Goal: Task Accomplishment & Management: Complete application form

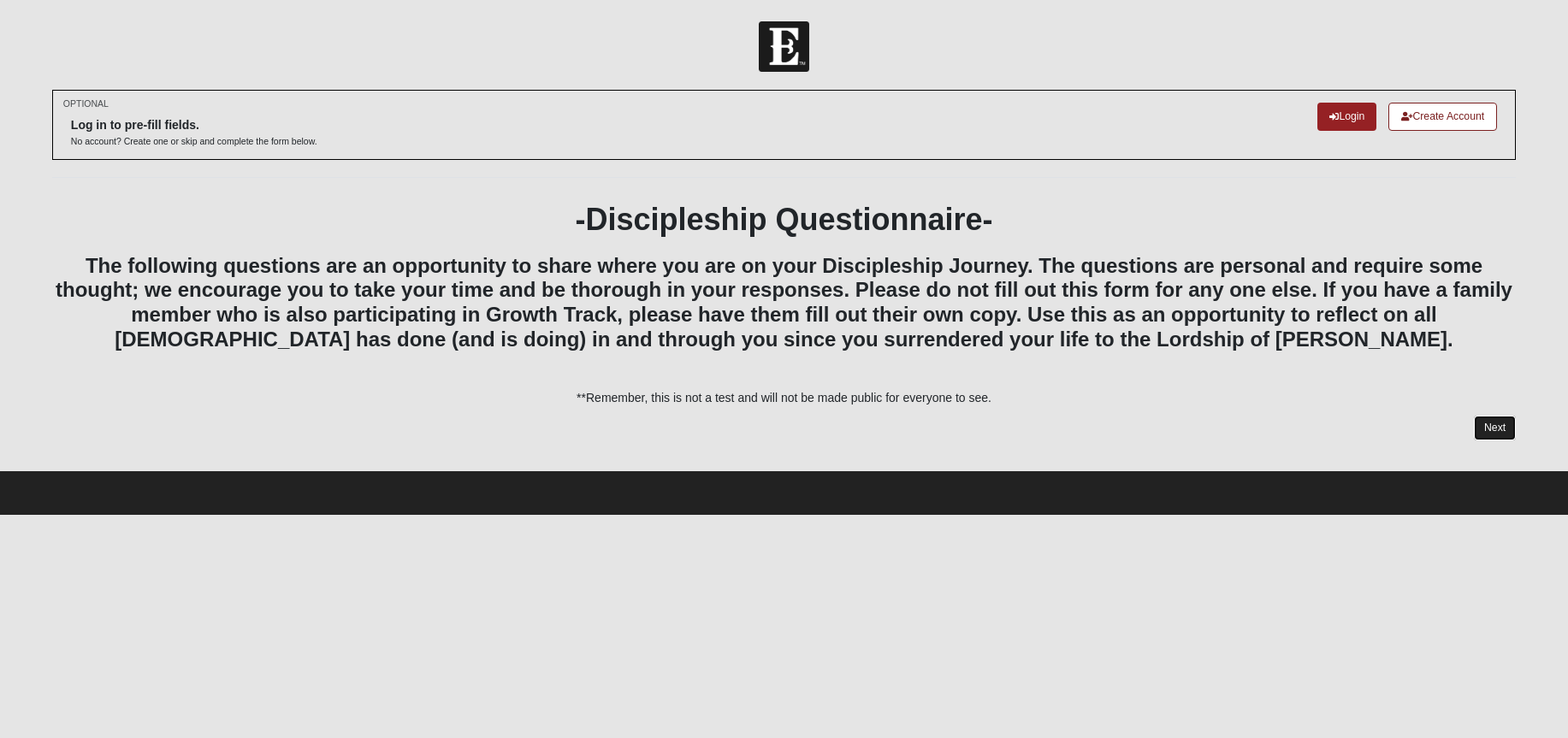
click at [1493, 423] on link "Next" at bounding box center [1495, 428] width 42 height 25
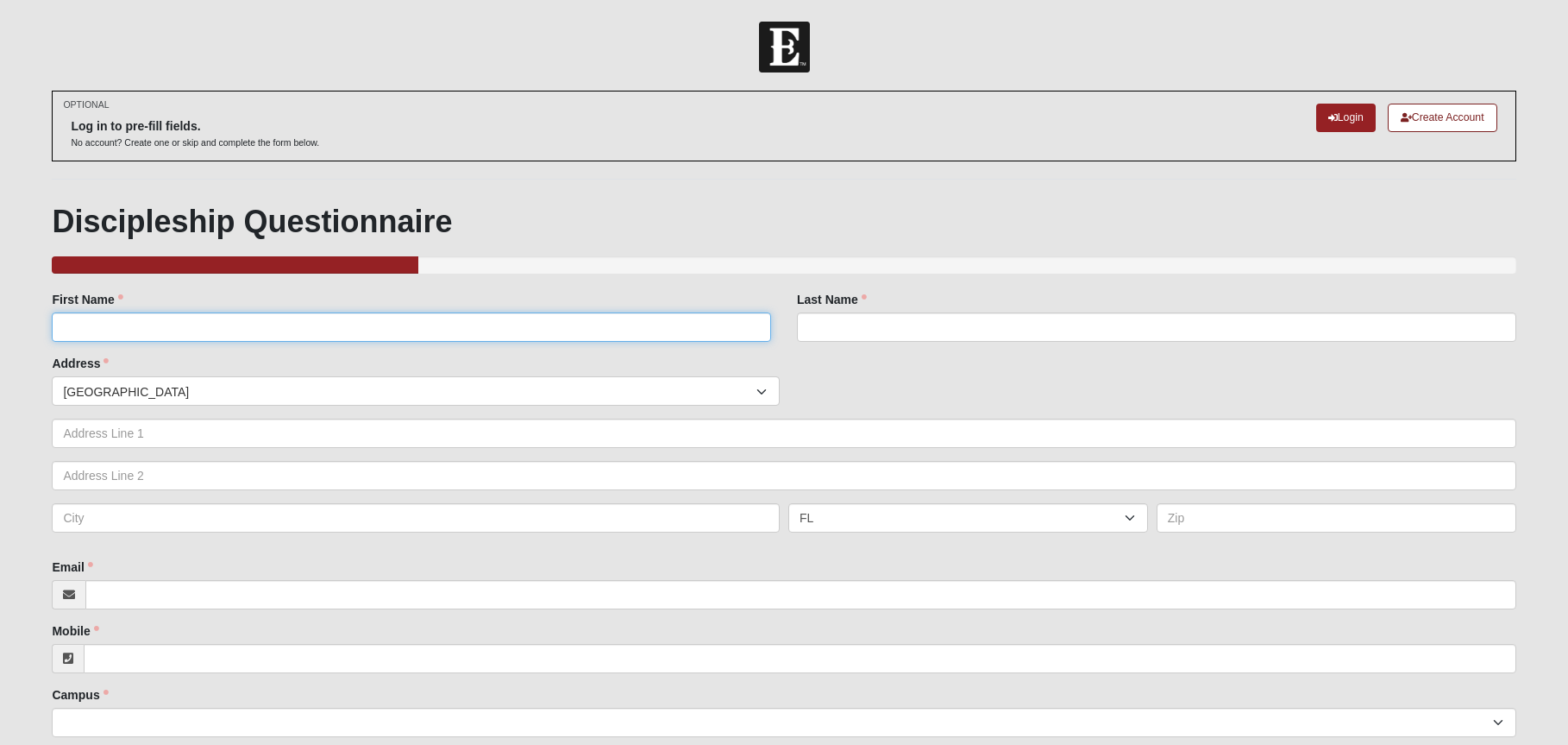
click at [408, 324] on input "First Name" at bounding box center [411, 326] width 720 height 29
type input "[PERSON_NAME]"
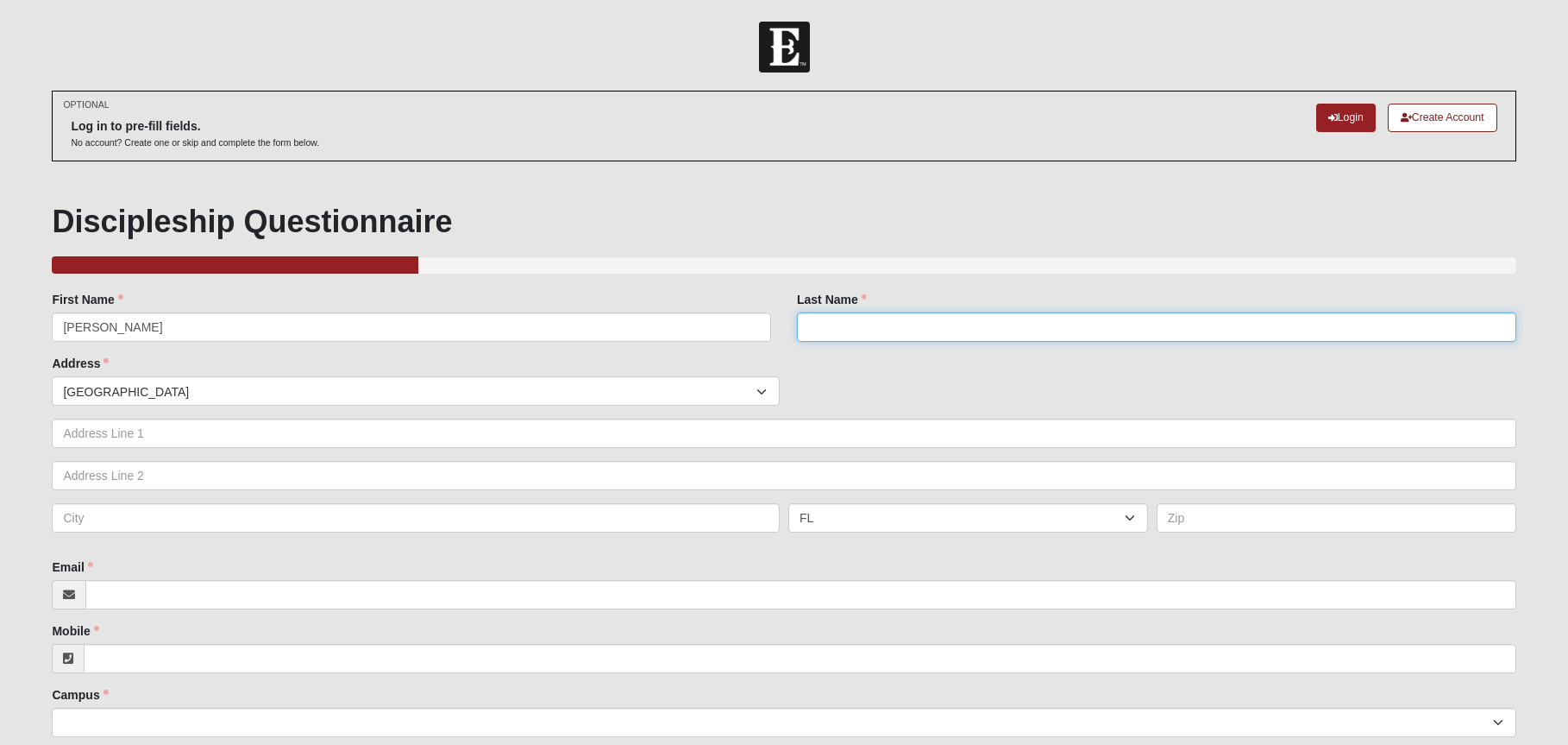
type input "[PERSON_NAME]"
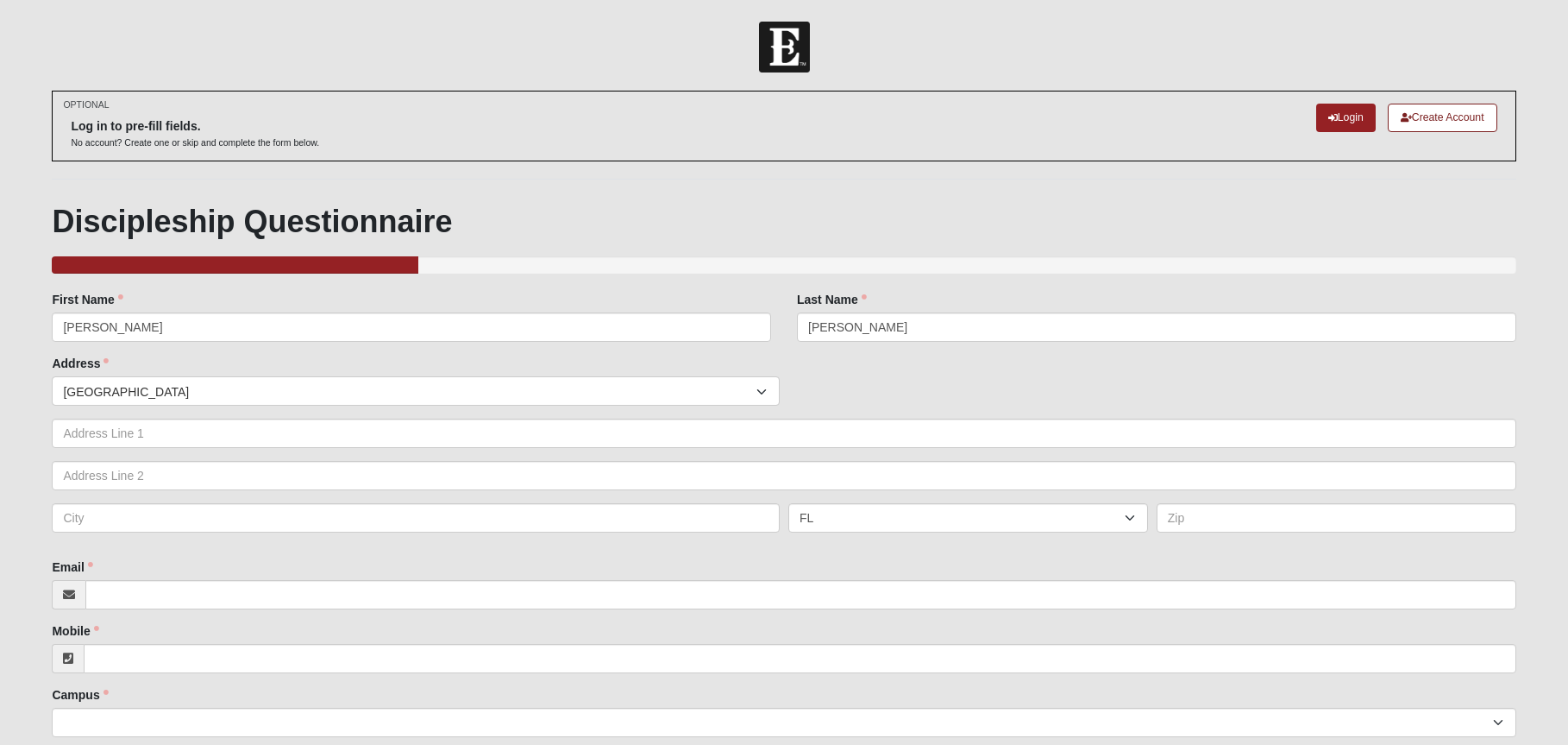
type input "10 st. [PERSON_NAME][GEOGRAPHIC_DATA]"
type input "[PERSON_NAME]"
select select "NH"
type input "03051"
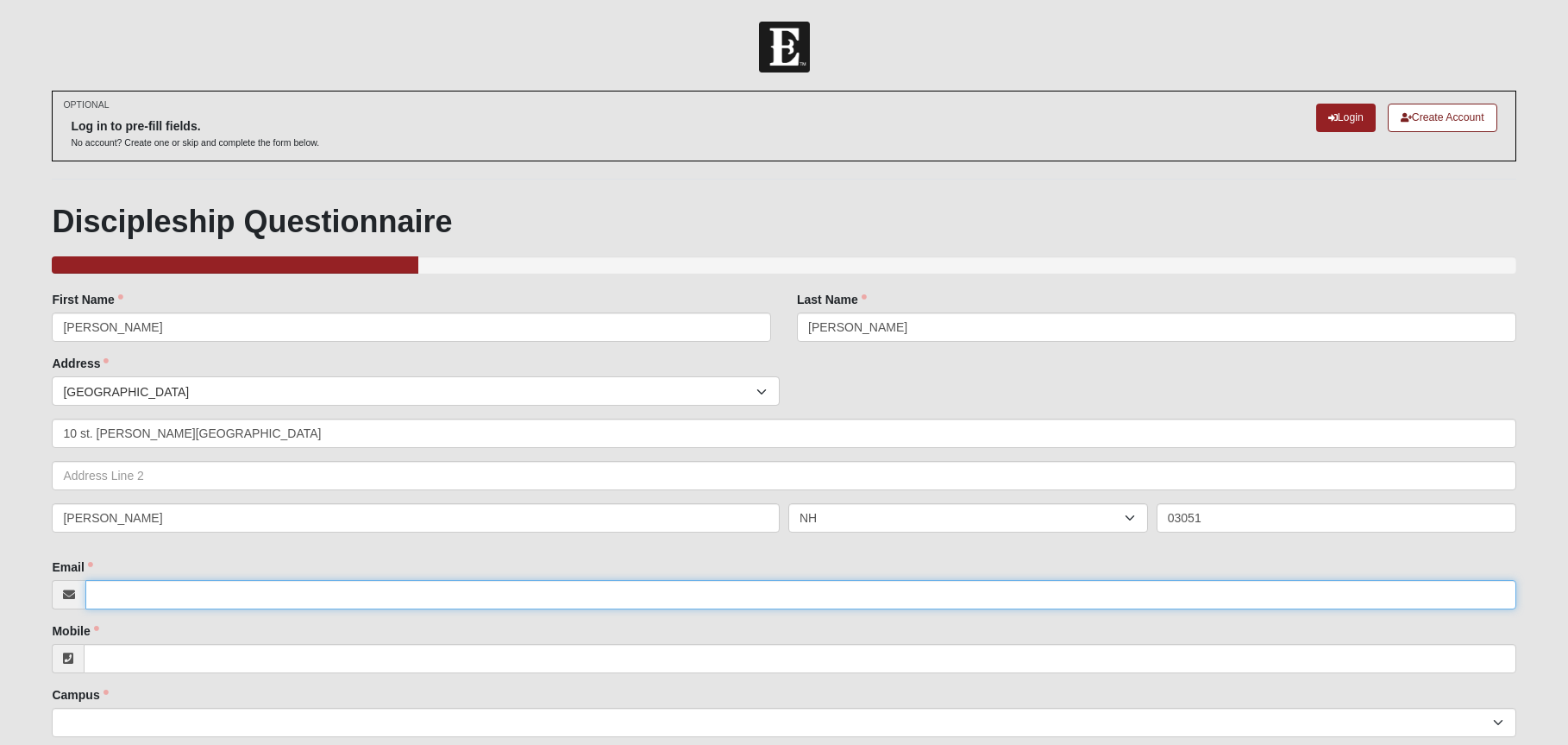
type input "[EMAIL_ADDRESS][DOMAIN_NAME]"
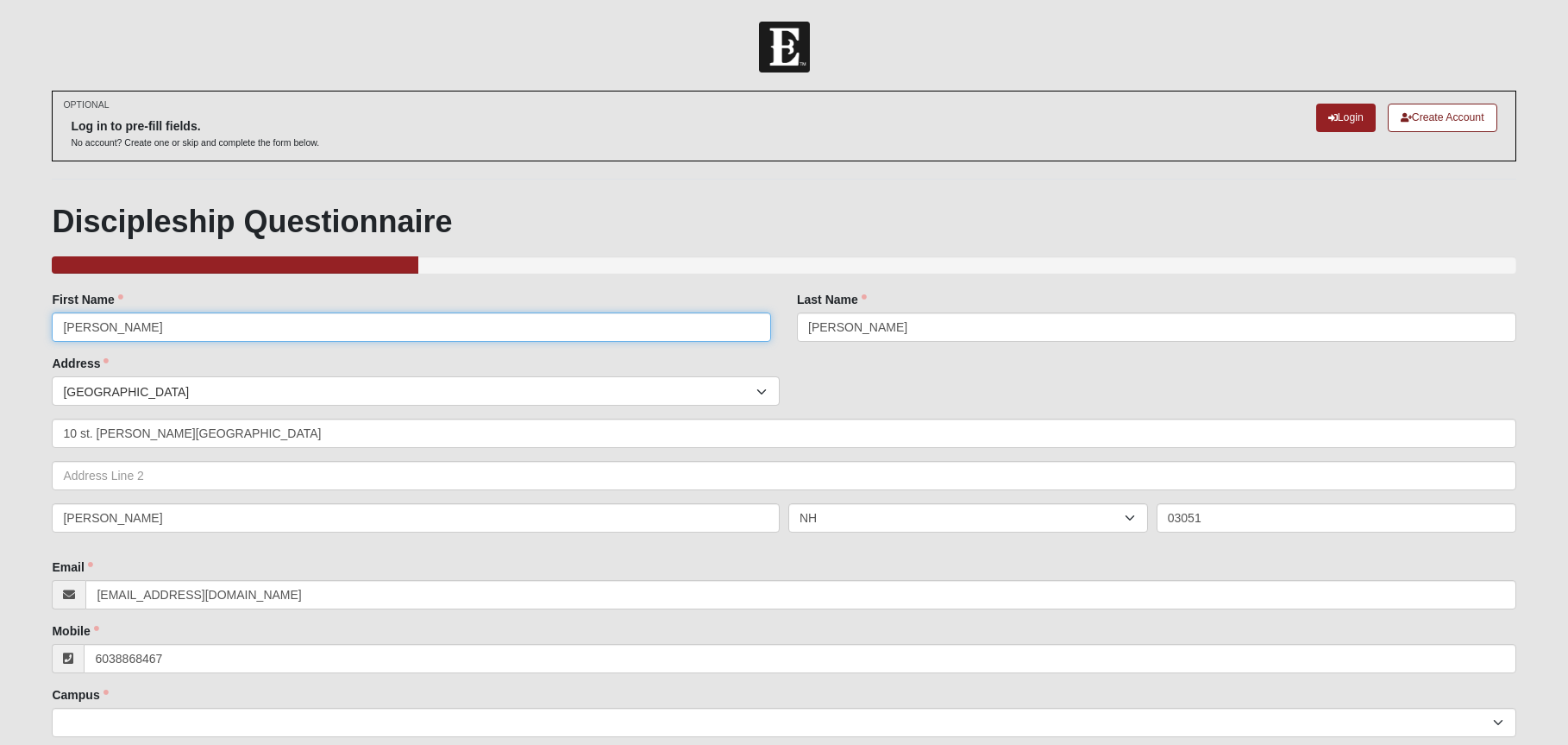
type input "[PHONE_NUMBER]"
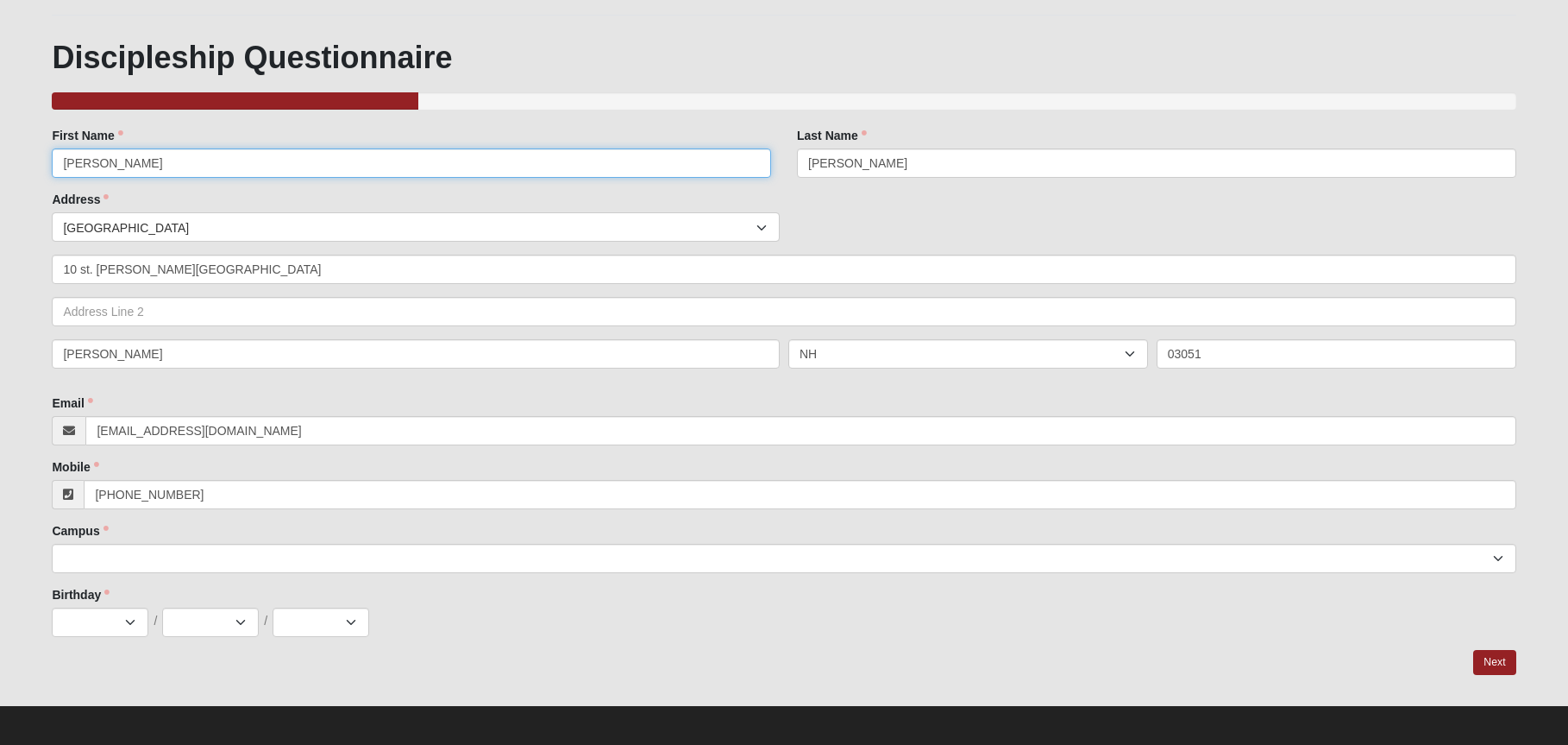
scroll to position [169, 0]
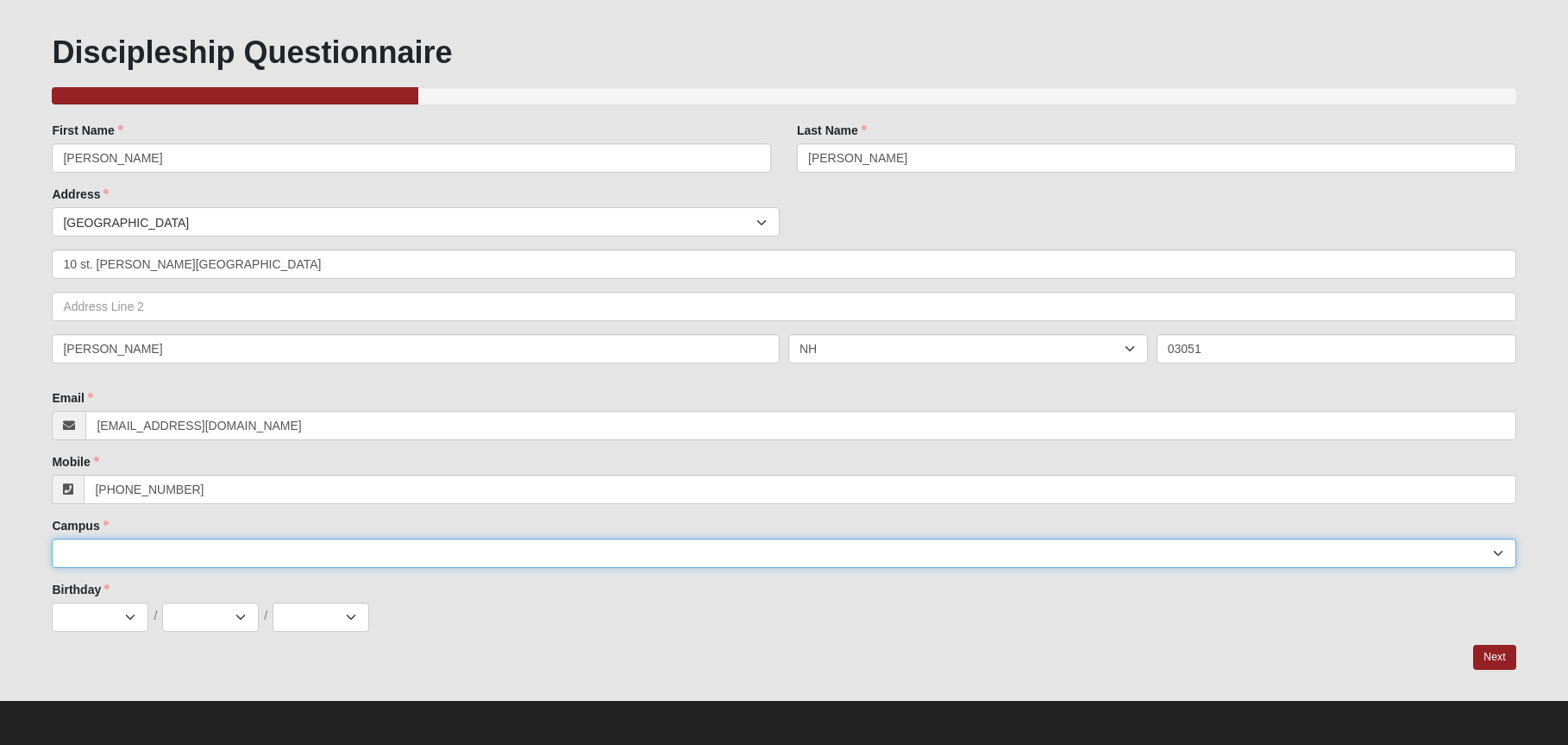
click at [1497, 556] on select "[GEOGRAPHIC_DATA] [PERSON_NAME][GEOGRAPHIC_DATA] Jesup [GEOGRAPHIC_DATA] [GEOGR…" at bounding box center [784, 553] width 1464 height 29
select select "13"
click at [51, 538] on select "[GEOGRAPHIC_DATA] [PERSON_NAME][GEOGRAPHIC_DATA] Jesup [GEOGRAPHIC_DATA] [GEOGR…" at bounding box center [784, 553] width 1464 height 29
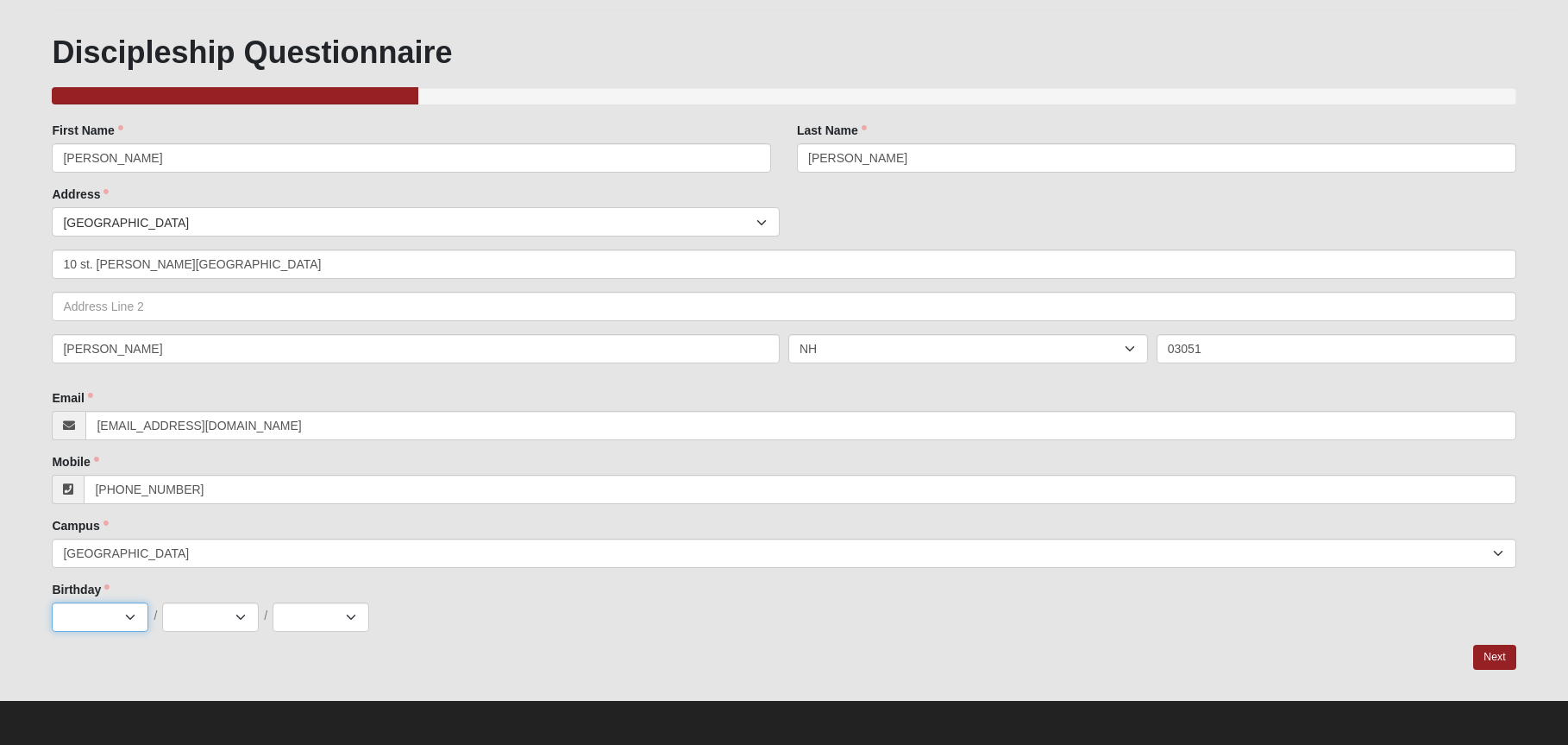
click at [124, 614] on select "Jan Feb Mar Apr May Jun [DATE] Aug Sep Oct Nov Dec" at bounding box center [99, 616] width 97 height 29
select select "5"
click at [51, 602] on select "Jan Feb Mar Apr May Jun [DATE] Aug Sep Oct Nov Dec" at bounding box center [99, 616] width 97 height 29
click at [241, 613] on select "1 2 3 4 5 6 7 8 9 10 11 12 13 14 15 16 17 18 19 20 21 22 23 24 25 26 27 28 29 3…" at bounding box center [210, 616] width 97 height 29
select select "4"
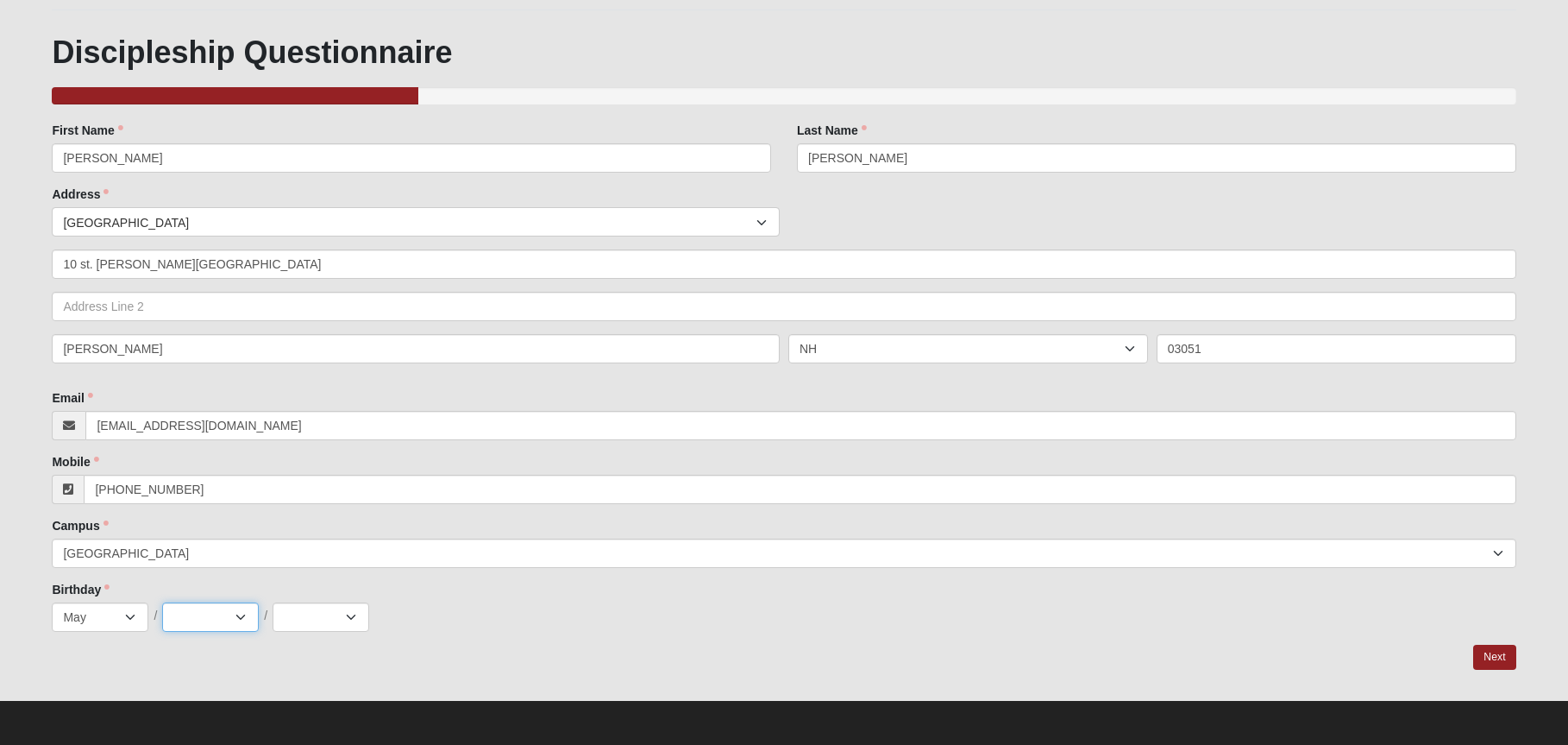
click at [162, 602] on select "1 2 3 4 5 6 7 8 9 10 11 12 13 14 15 16 17 18 19 20 21 22 23 24 25 26 27 28 29 3…" at bounding box center [210, 616] width 97 height 29
click at [347, 612] on select "2025 2024 2023 2022 2021 2020 2019 2018 2017 2016 2015 2014 2013 2012 2011 2010…" at bounding box center [321, 616] width 97 height 29
select select "1956"
click at [273, 602] on select "2025 2024 2023 2022 2021 2020 2019 2018 2017 2016 2015 2014 2013 2012 2011 2010…" at bounding box center [321, 616] width 97 height 29
click at [1488, 659] on link "Next" at bounding box center [1494, 657] width 43 height 25
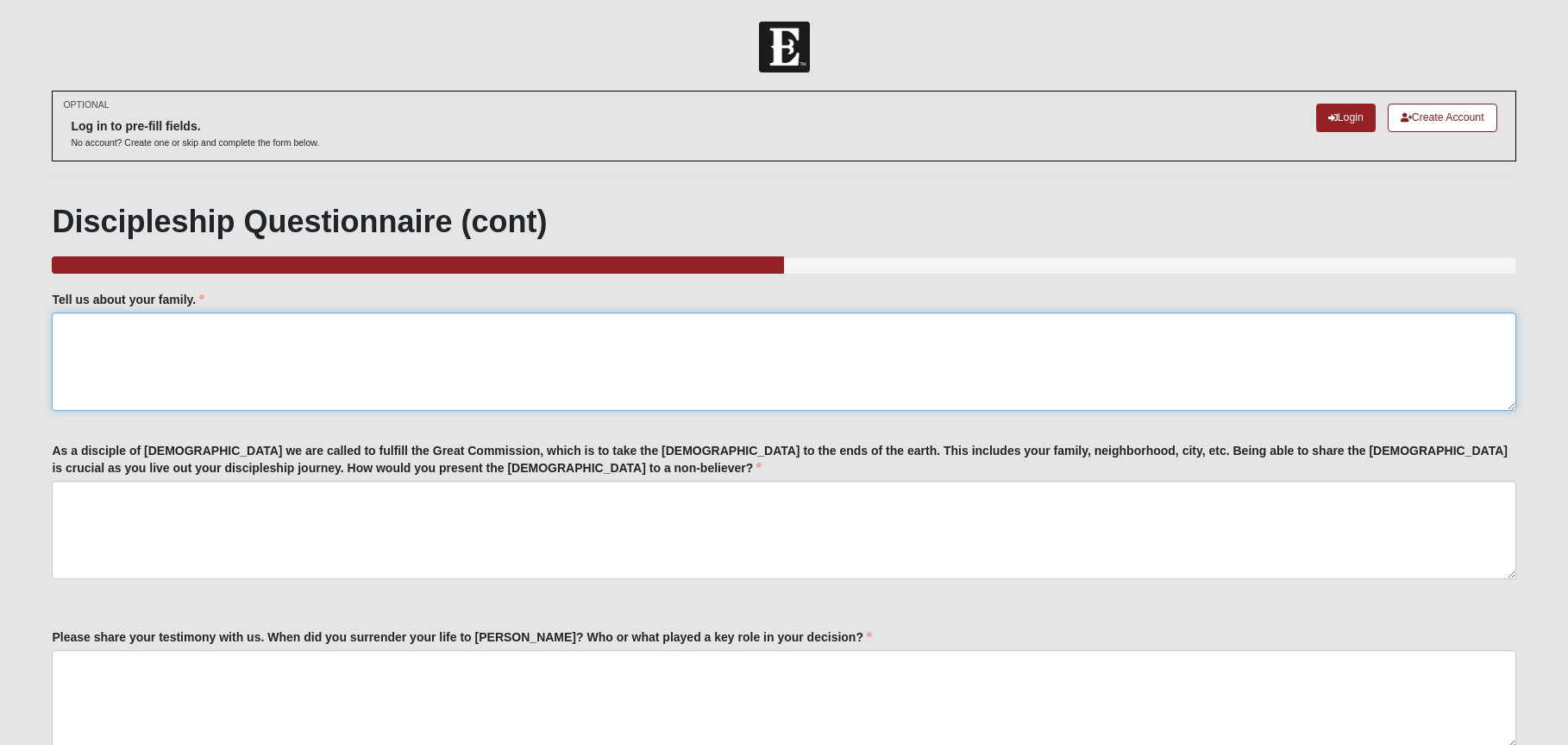
click at [471, 338] on textarea "Tell us about your family." at bounding box center [784, 361] width 1464 height 98
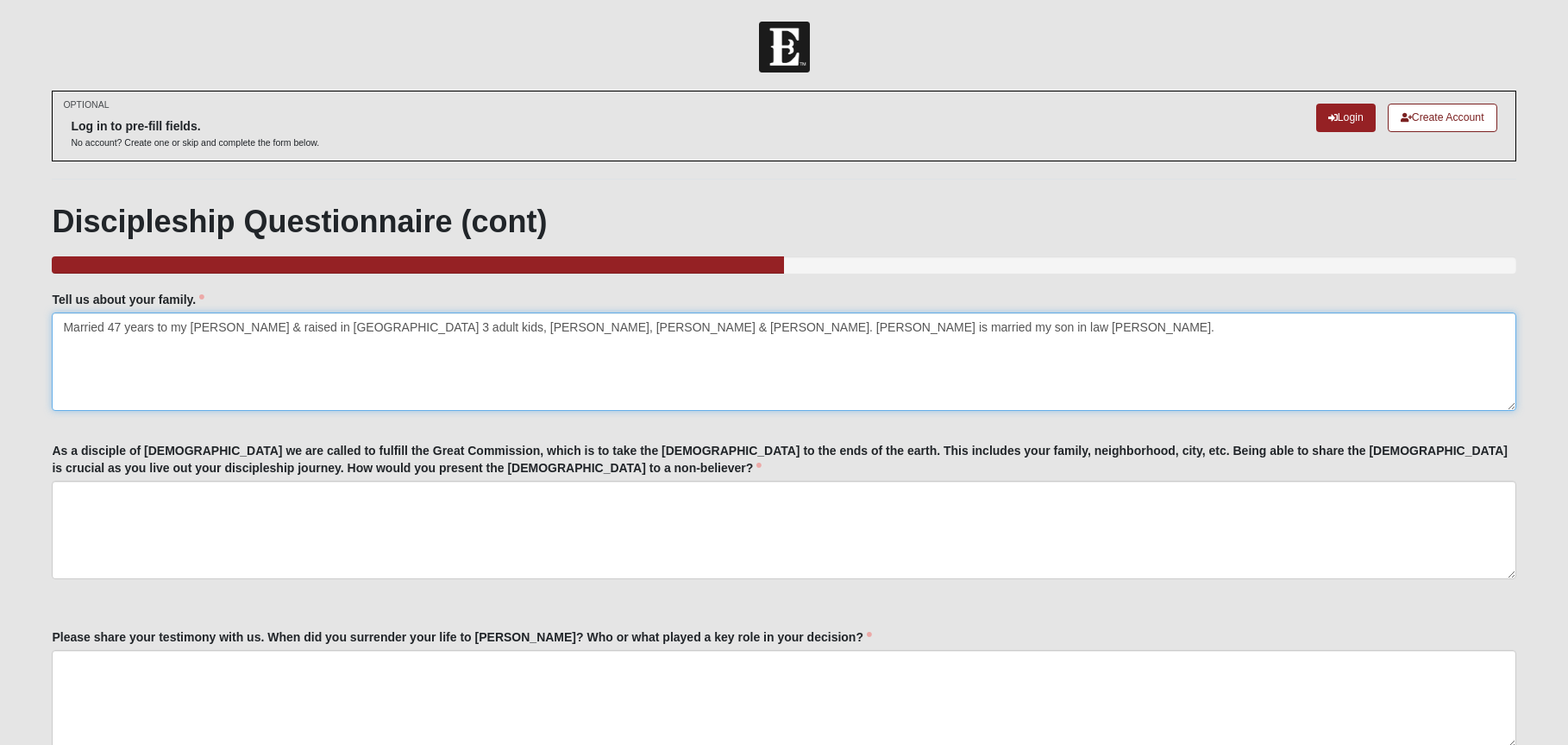
type textarea "Married 47 years to my [PERSON_NAME] & raised in [GEOGRAPHIC_DATA] 3 adult kids…"
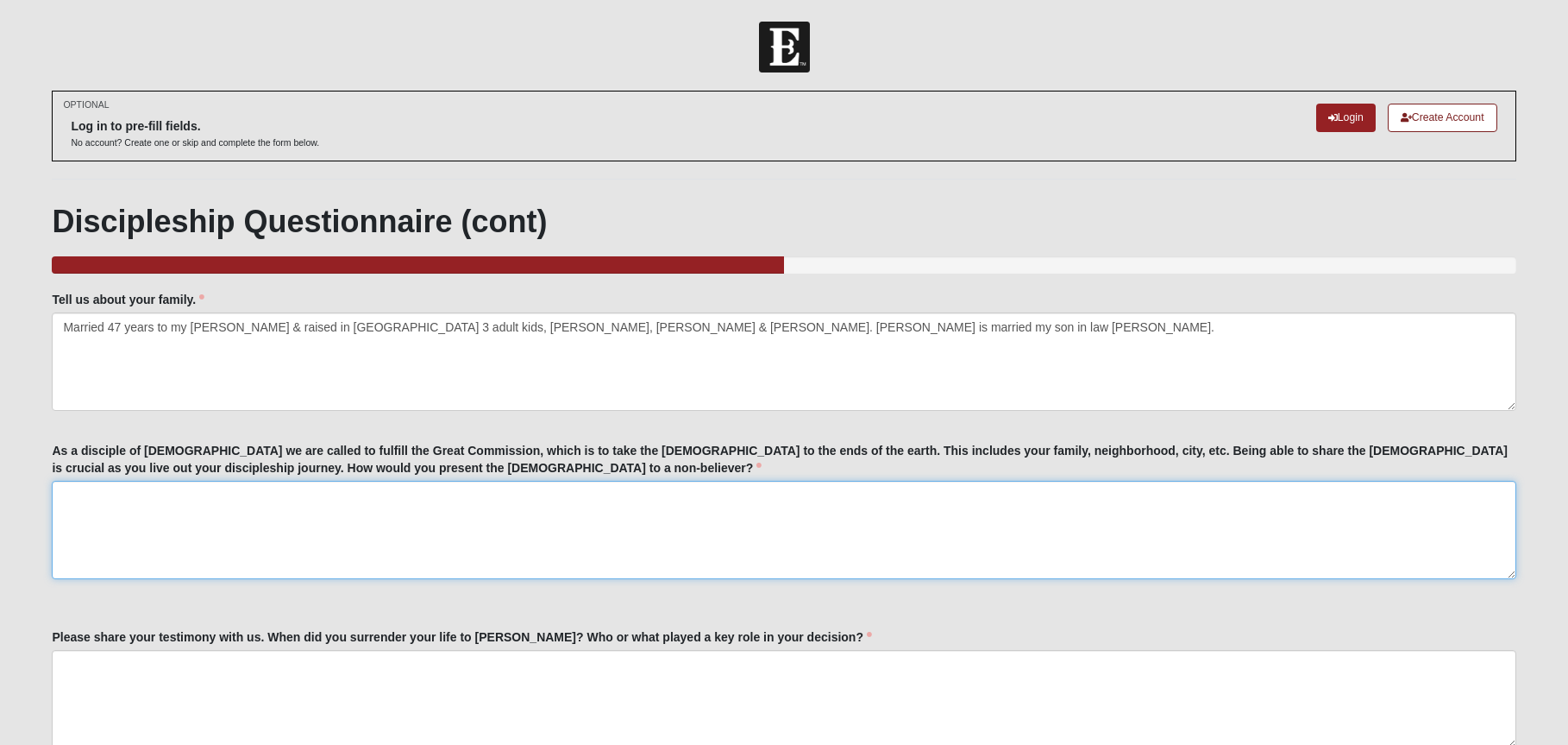
click at [278, 498] on textarea "As a disciple of [DEMOGRAPHIC_DATA] we are called to fulfill the Great Commissi…" at bounding box center [784, 529] width 1464 height 98
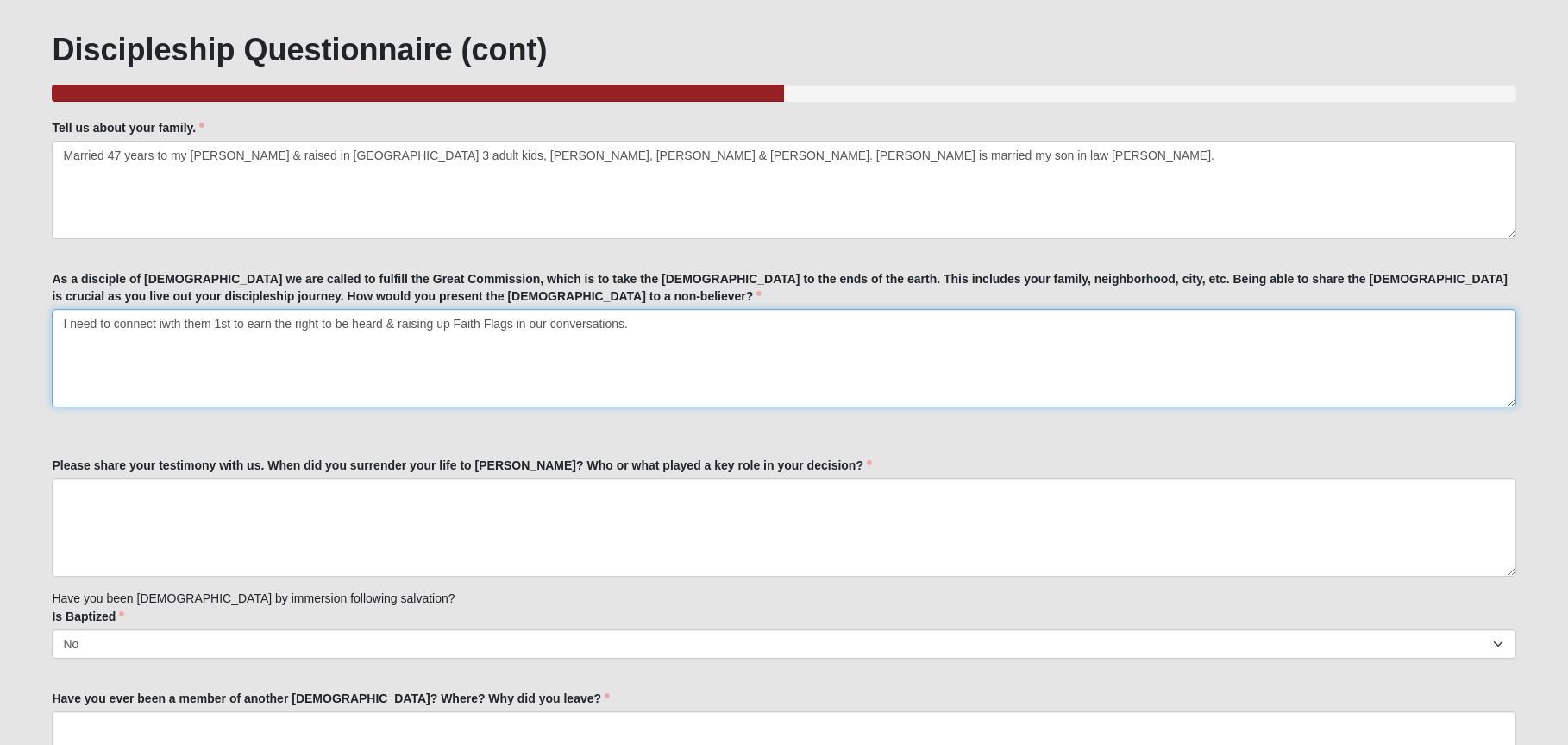
scroll to position [173, 0]
type textarea "I need to connect iwth them 1st to earn the right to be heard & raising up Fait…"
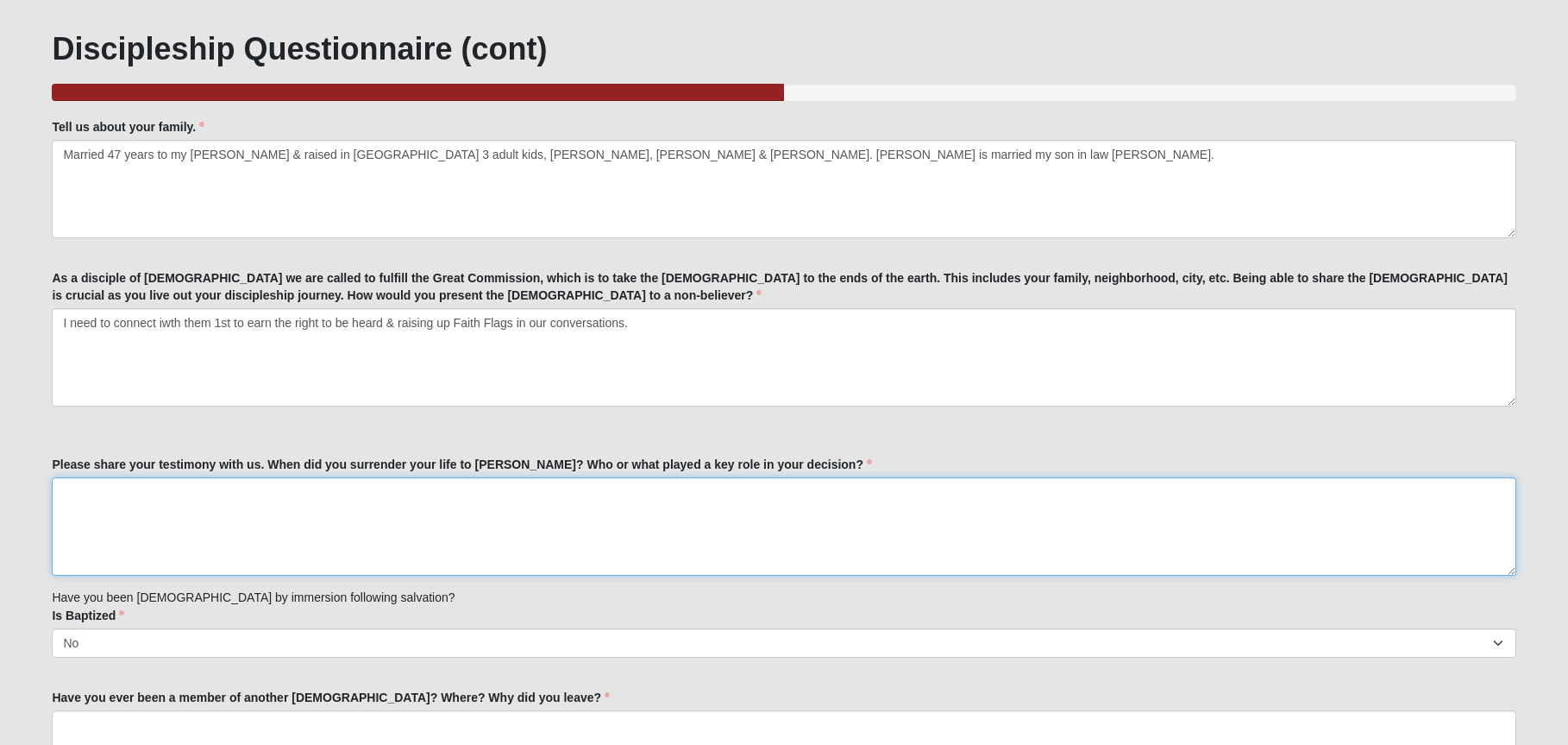
click at [204, 500] on textarea "Please share your testimony with us. When did you surrender your life to [PERSO…" at bounding box center [784, 526] width 1464 height 98
drag, startPoint x: 144, startPoint y: 499, endPoint x: 16, endPoint y: 498, distance: 128.0
click at [16, 498] on form "Log In Growth Track Discipleship Questionnaire Events Growth Track Discipleship…" at bounding box center [784, 736] width 1568 height 1775
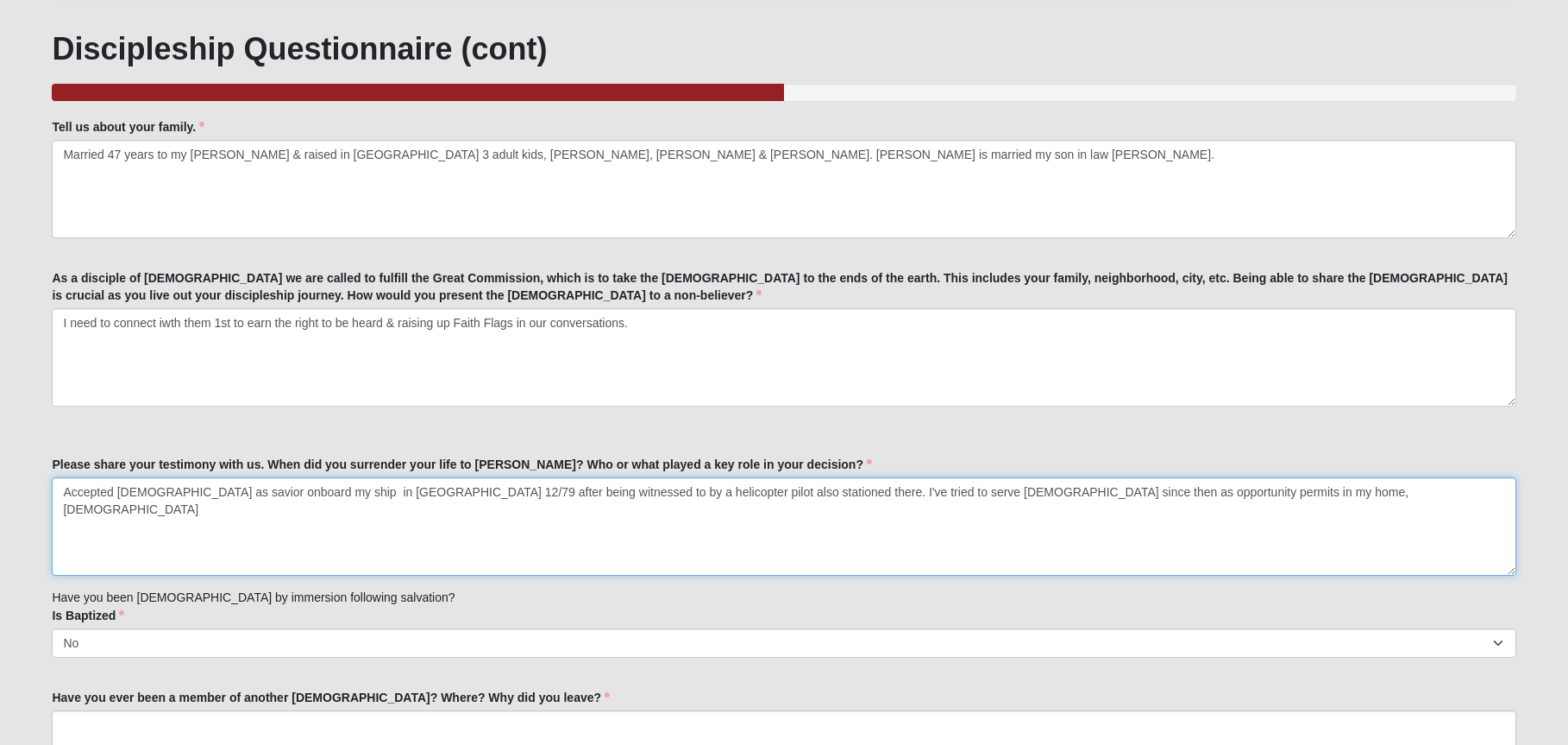
click at [1167, 490] on textarea "Accepted [DEMOGRAPHIC_DATA] as savior onboard my ship in [GEOGRAPHIC_DATA] 12/7…" at bounding box center [784, 526] width 1464 height 98
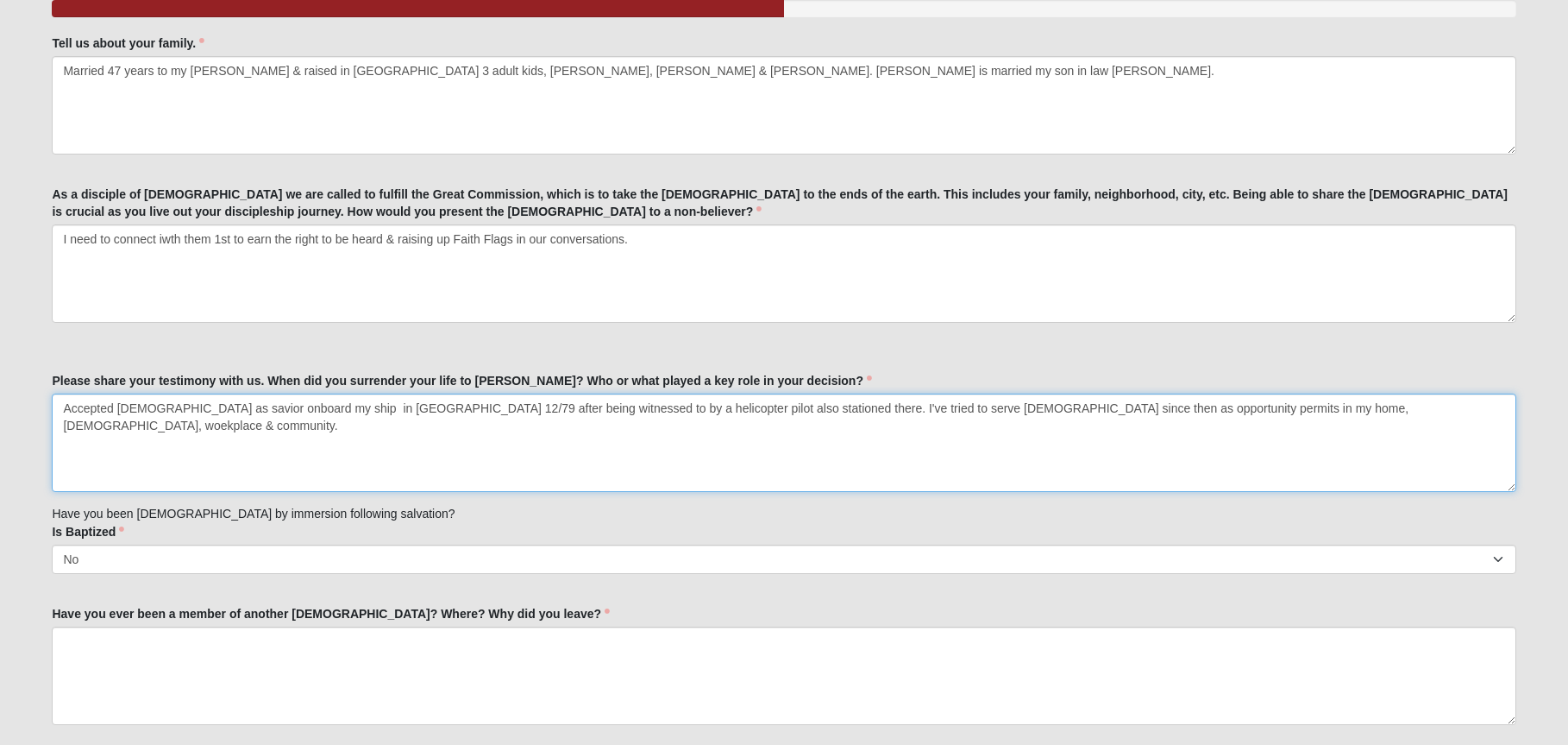
scroll to position [259, 0]
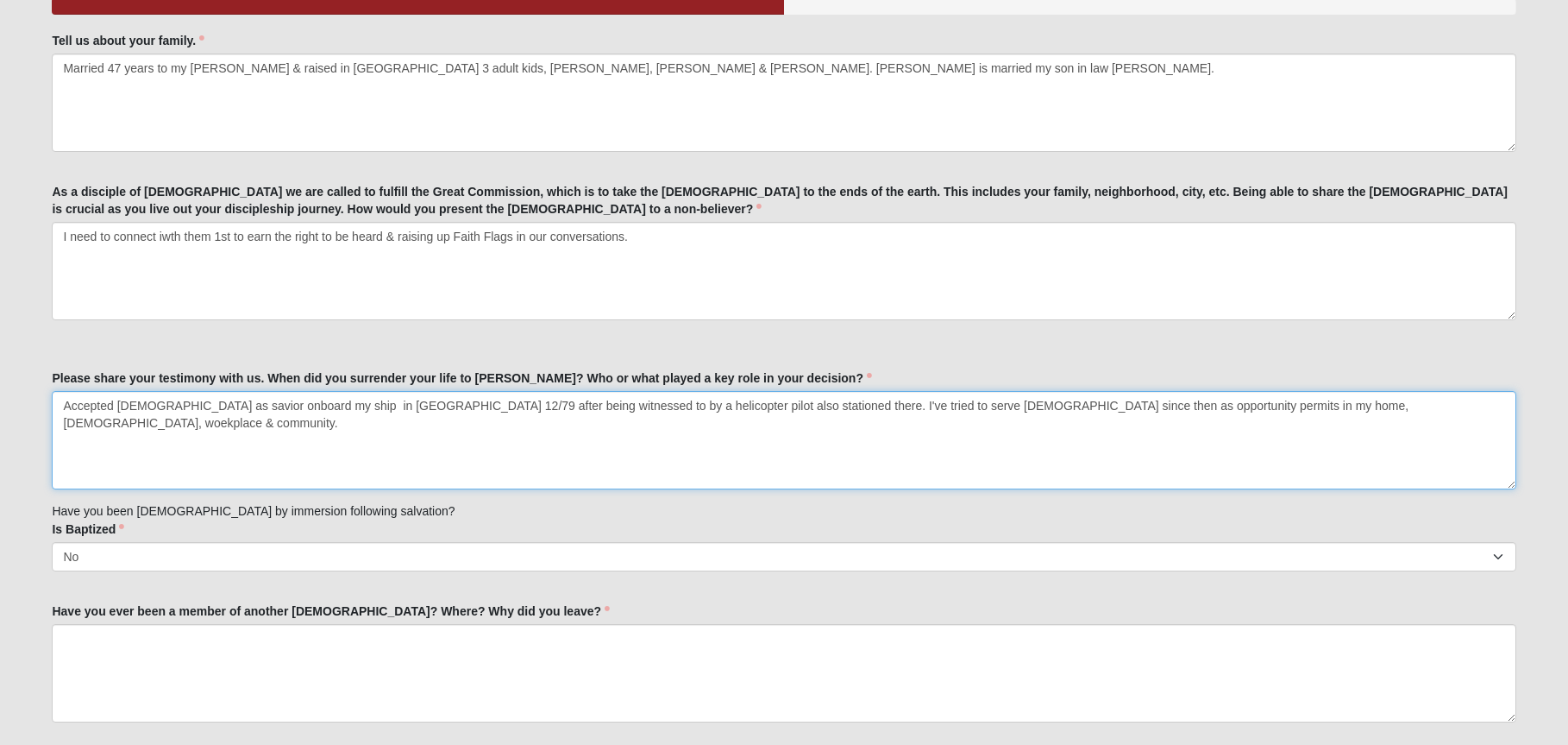
type textarea "Accepted [DEMOGRAPHIC_DATA] as savior onboard my ship in [GEOGRAPHIC_DATA] 12/7…"
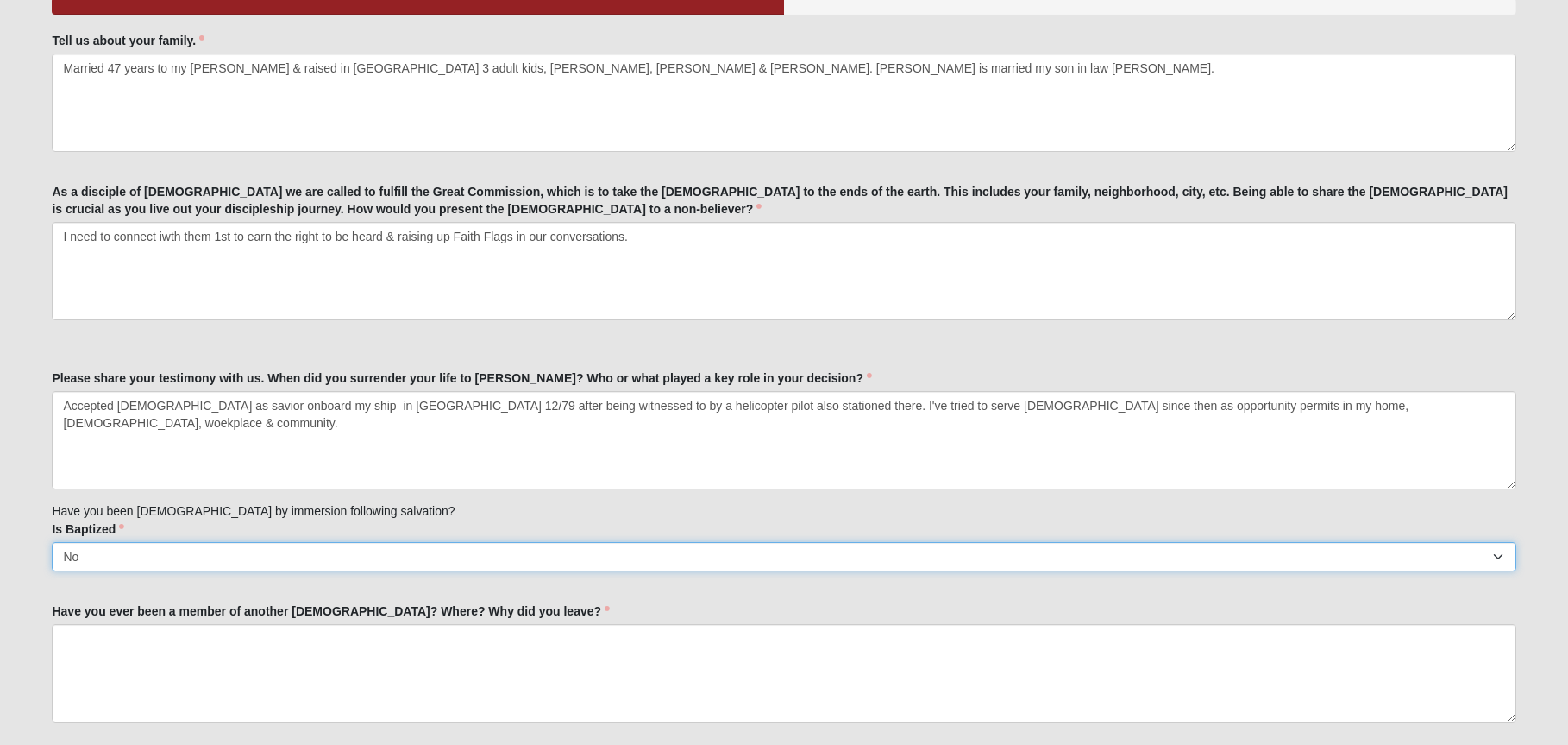
click at [1494, 553] on select "No Yes" at bounding box center [784, 556] width 1464 height 29
select select "True"
click at [51, 542] on select "No Yes" at bounding box center [784, 556] width 1464 height 29
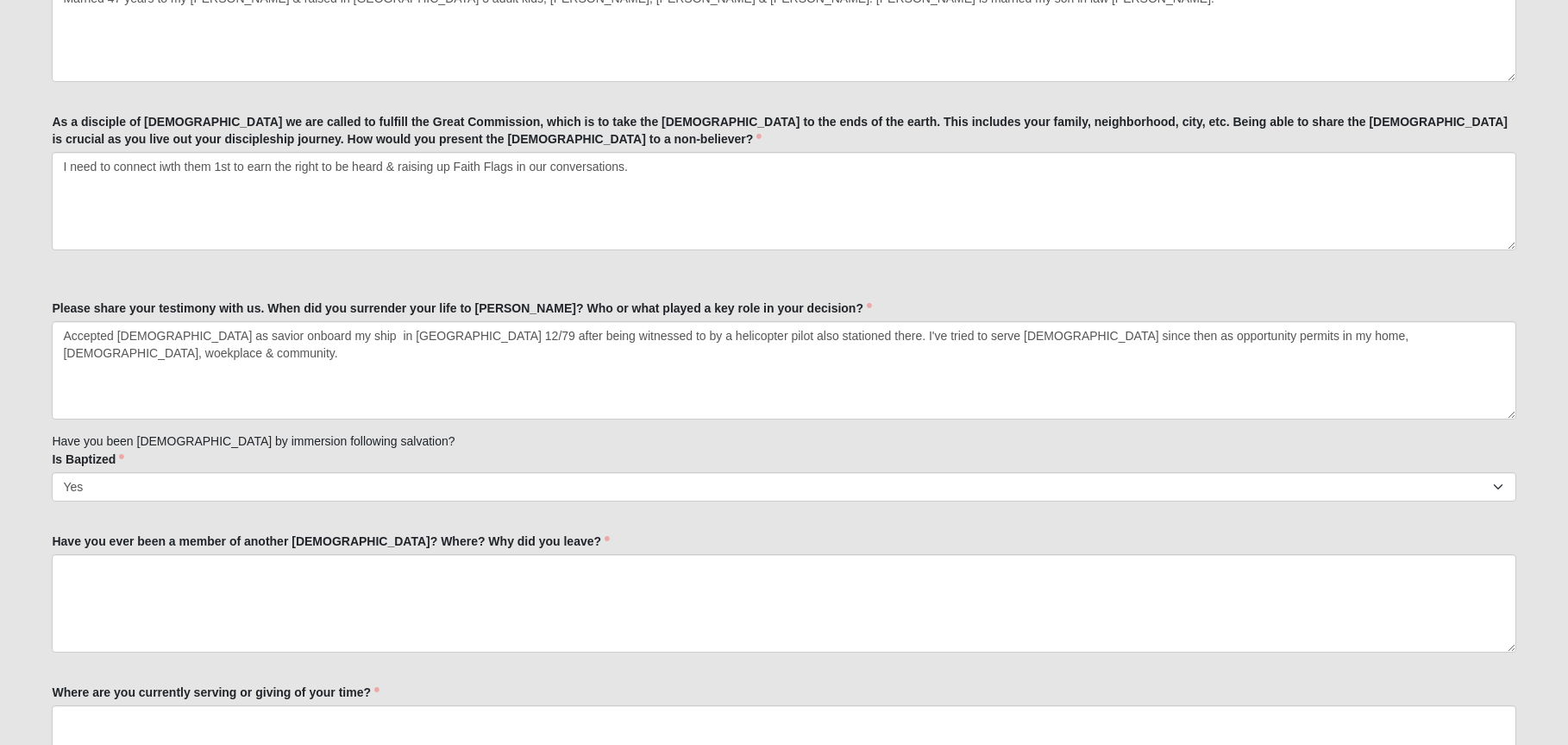
scroll to position [432, 0]
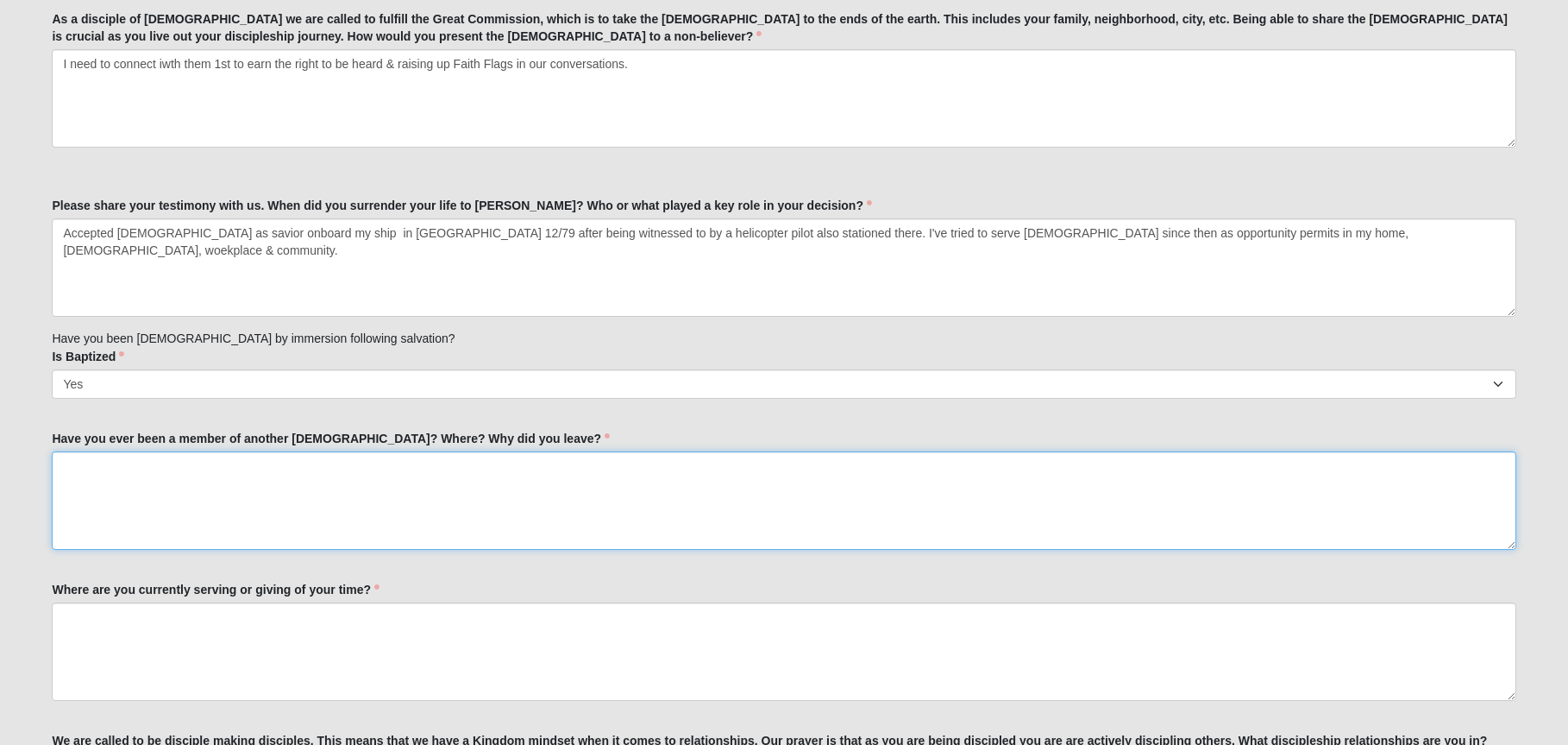
click at [241, 468] on textarea "Have you ever been a member of another [DEMOGRAPHIC_DATA]? Where? Why did you l…" at bounding box center [784, 500] width 1464 height 98
type textarea "Yes, New Life [DEMOGRAPHIC_DATA] [DEMOGRAPHIC_DATA] in [GEOGRAPHIC_DATA], [GEOG…"
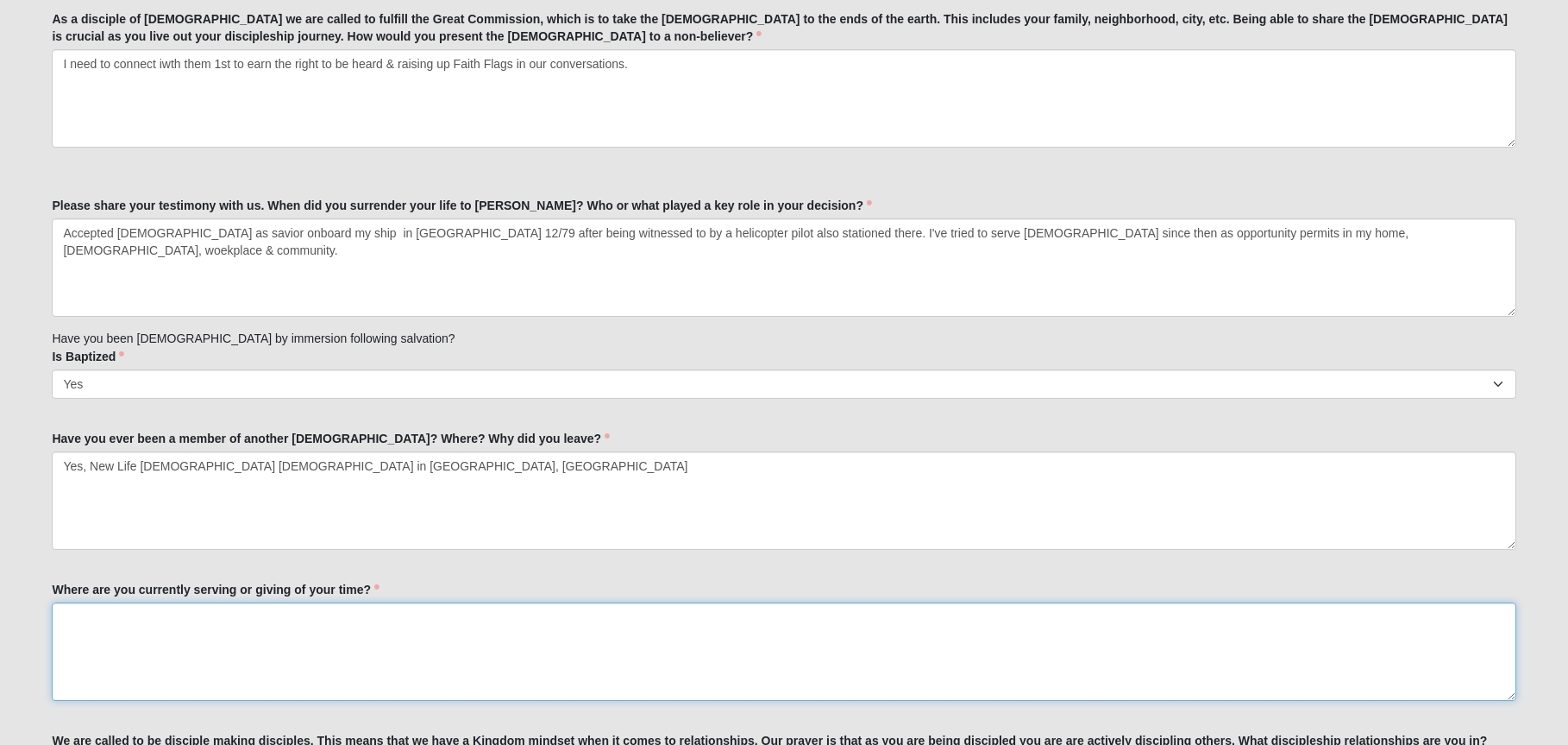
click at [413, 611] on textarea "Where are you currently serving or giving of your time?" at bounding box center [784, 651] width 1464 height 98
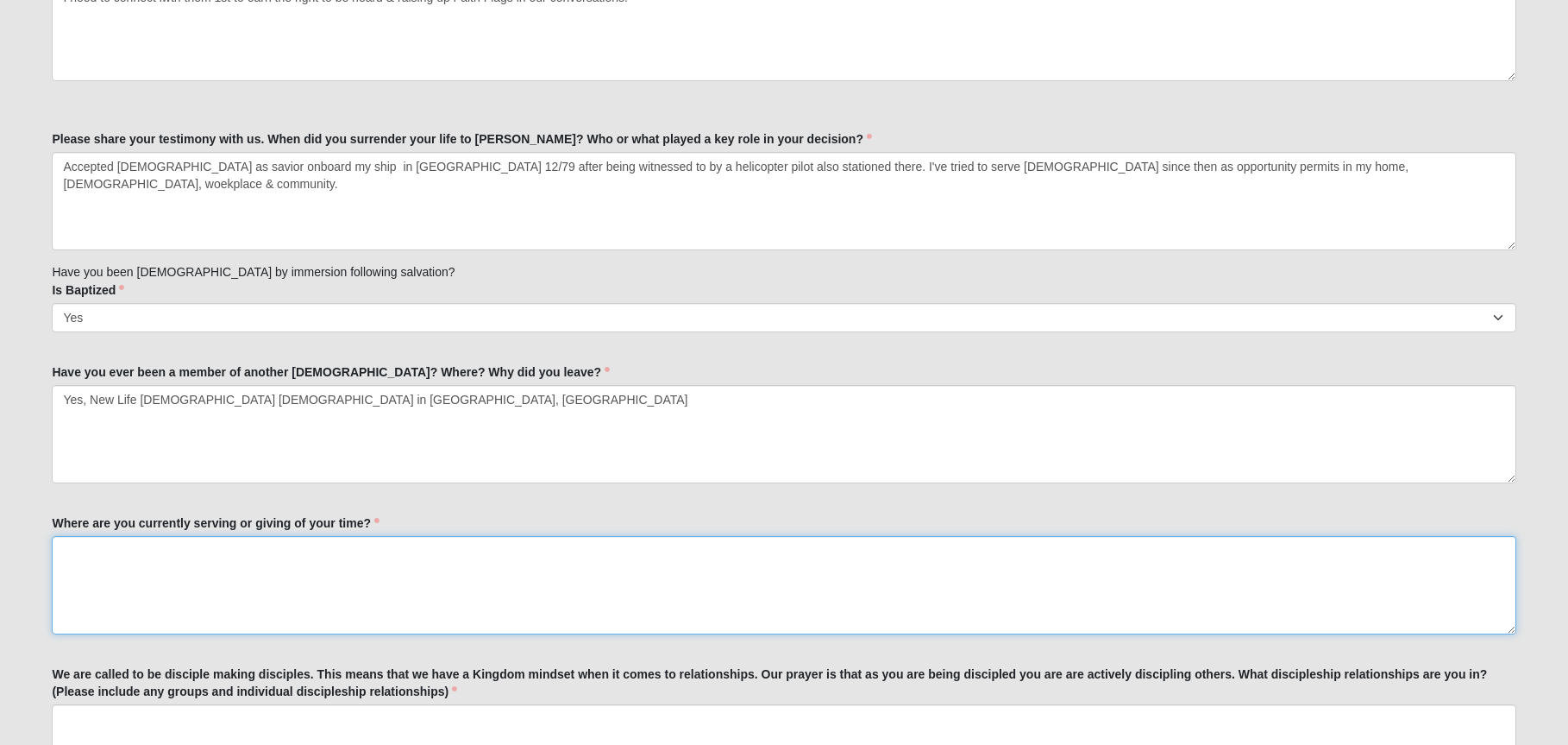
scroll to position [518, 0]
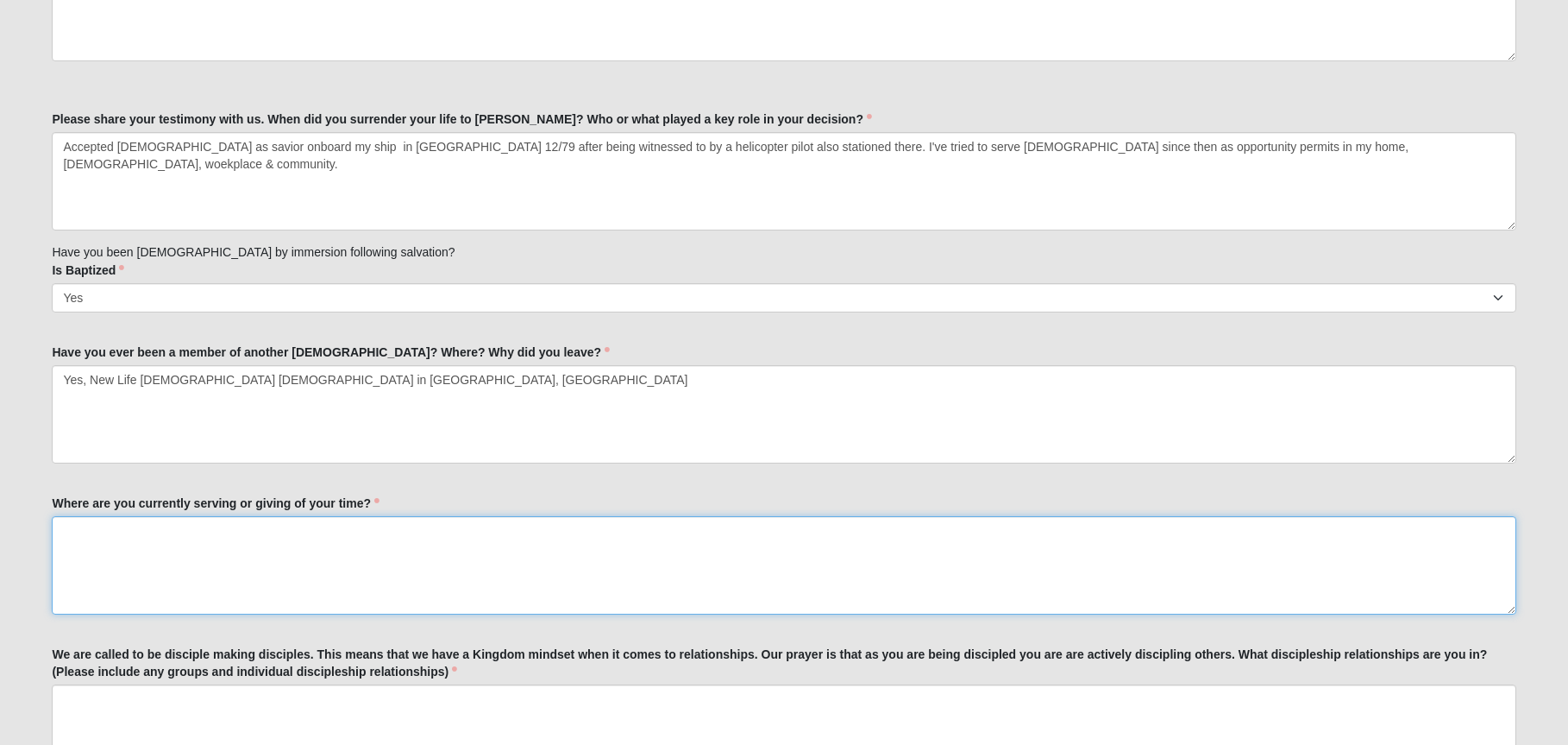
click at [338, 538] on textarea "Where are you currently serving or giving of your time?" at bounding box center [784, 565] width 1464 height 98
click at [408, 529] on textarea "on Area leadership team of the new England [DEMOGRAPHIC_DATA] Buisinessmens Con…" at bounding box center [784, 565] width 1464 height 98
click at [238, 533] on textarea "on Area leadership team of the new England [DEMOGRAPHIC_DATA] Business Men's Co…" at bounding box center [784, 565] width 1464 height 98
click at [532, 529] on textarea "on Area leadership team of the New England [DEMOGRAPHIC_DATA] Business Men's Co…" at bounding box center [784, 565] width 1464 height 98
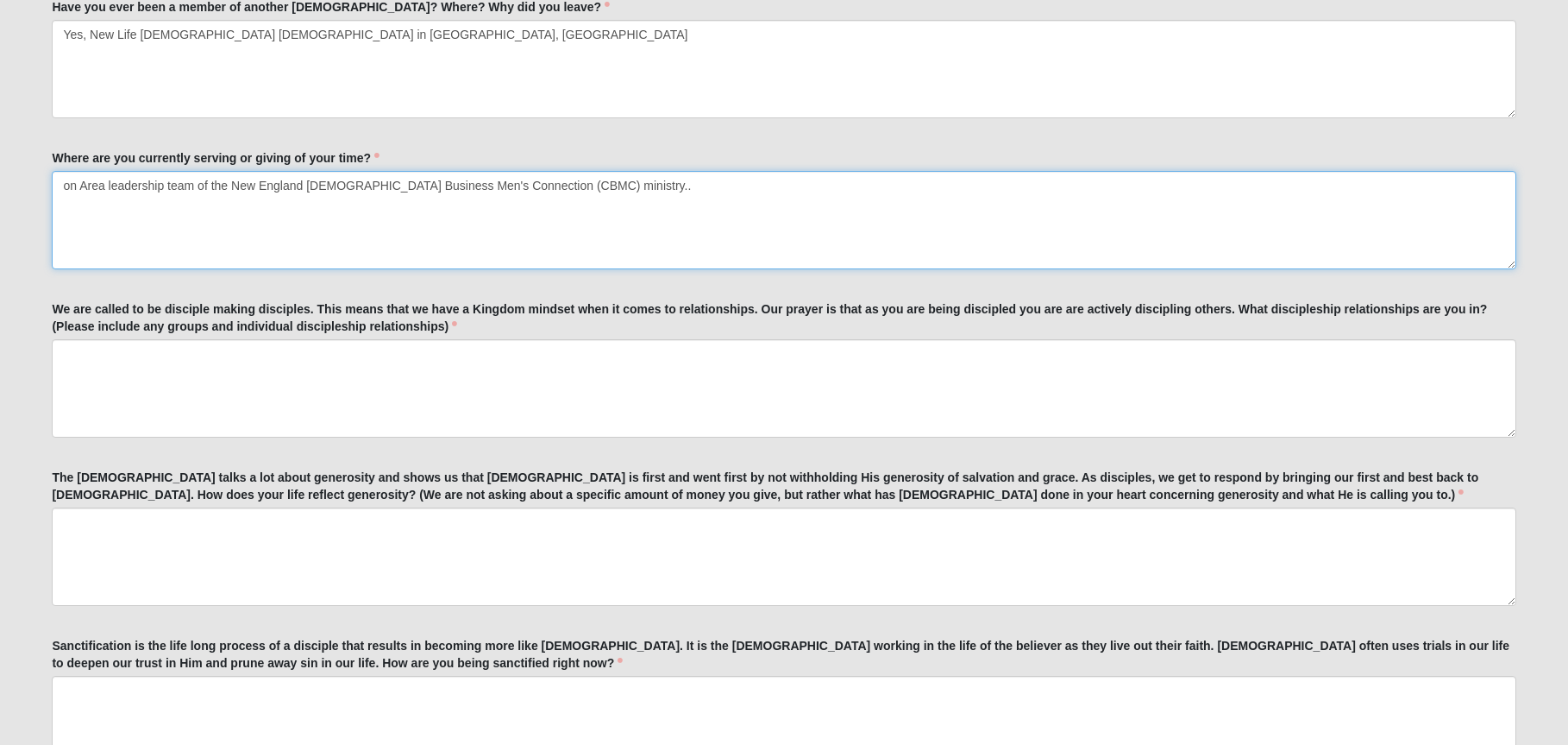
scroll to position [950, 0]
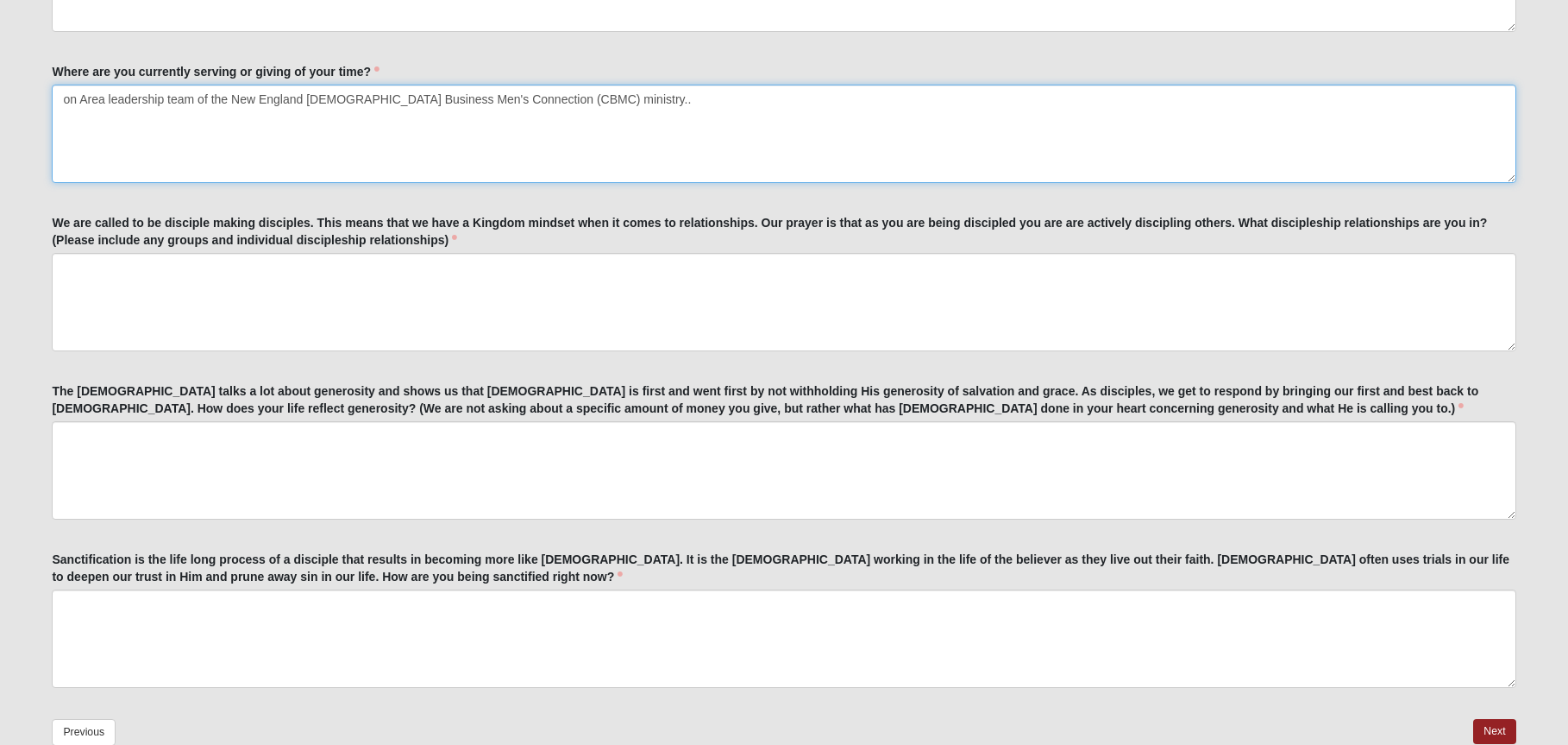
type textarea "on Area leadership team of the New England [DEMOGRAPHIC_DATA] Business Men's Co…"
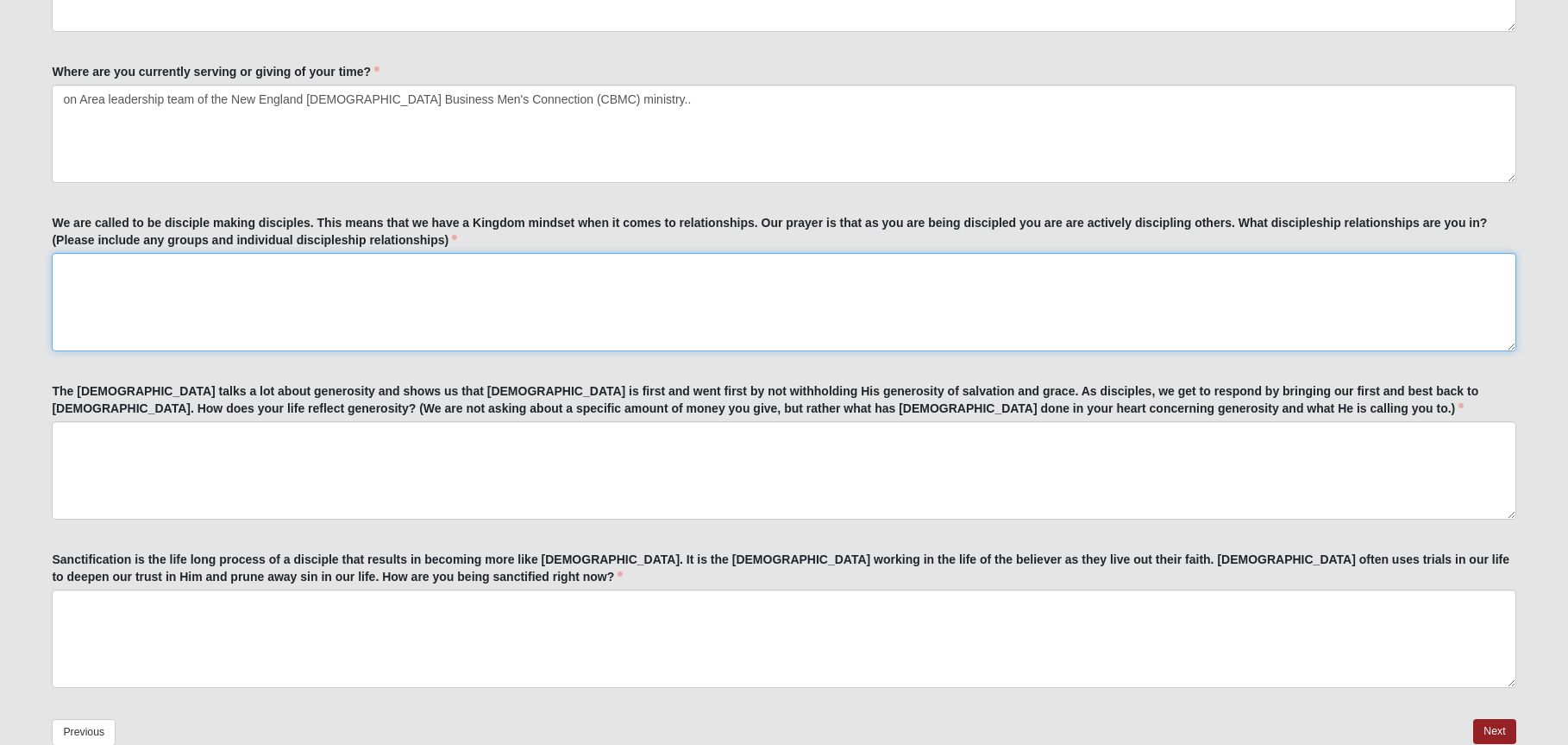
click at [328, 260] on textarea "We are called to be disciple making disciples. This means that we have a Kingdo…" at bounding box center [784, 302] width 1464 height 98
click at [369, 296] on textarea "Currently CBMC & New Life's men's group." at bounding box center [784, 302] width 1464 height 98
type textarea "Currently CBMC & New Life's men's group."
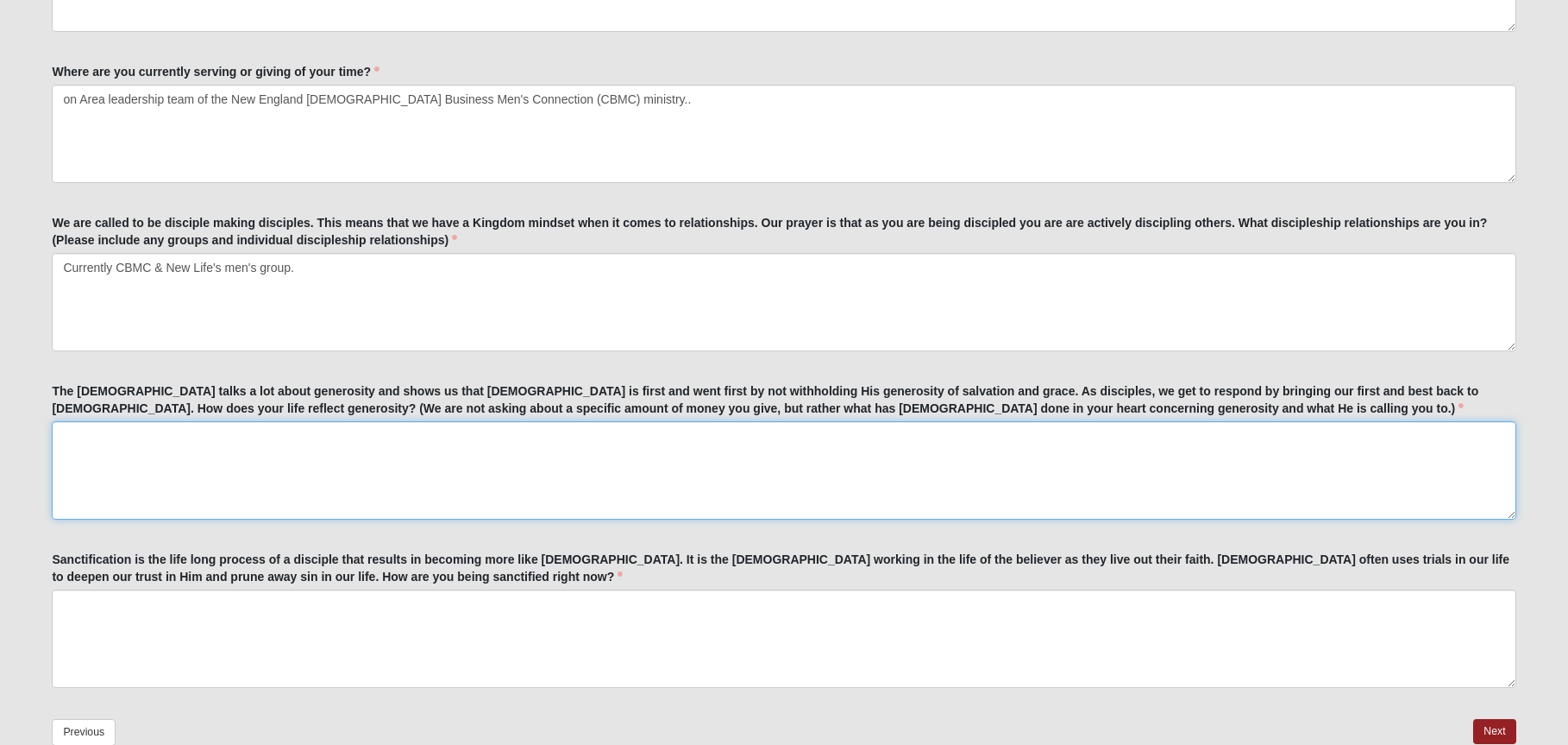
click at [292, 435] on textarea "The [DEMOGRAPHIC_DATA] talks a lot about generosity and shows us that [DEMOGRAP…" at bounding box center [784, 470] width 1464 height 98
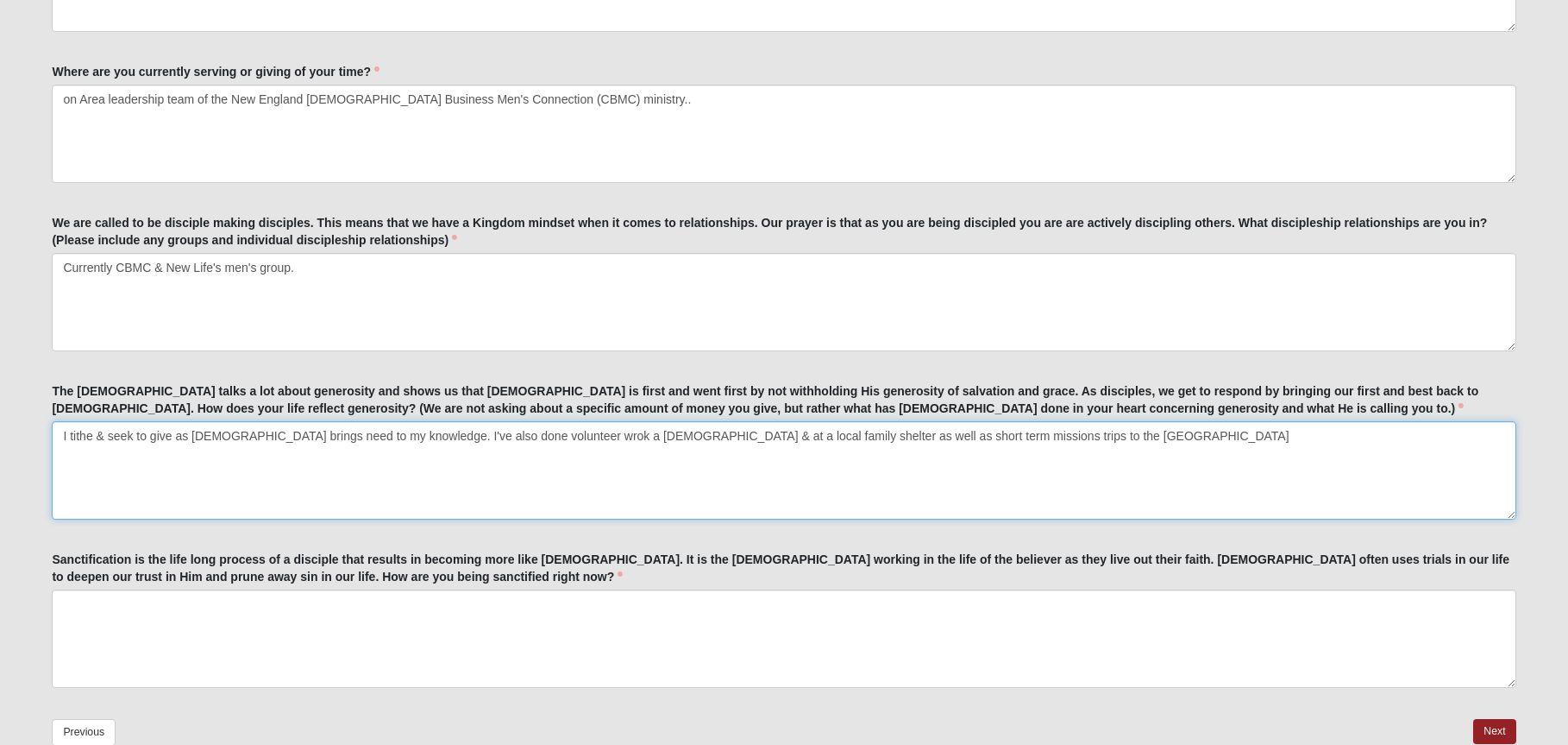
scroll to position [1051, 0]
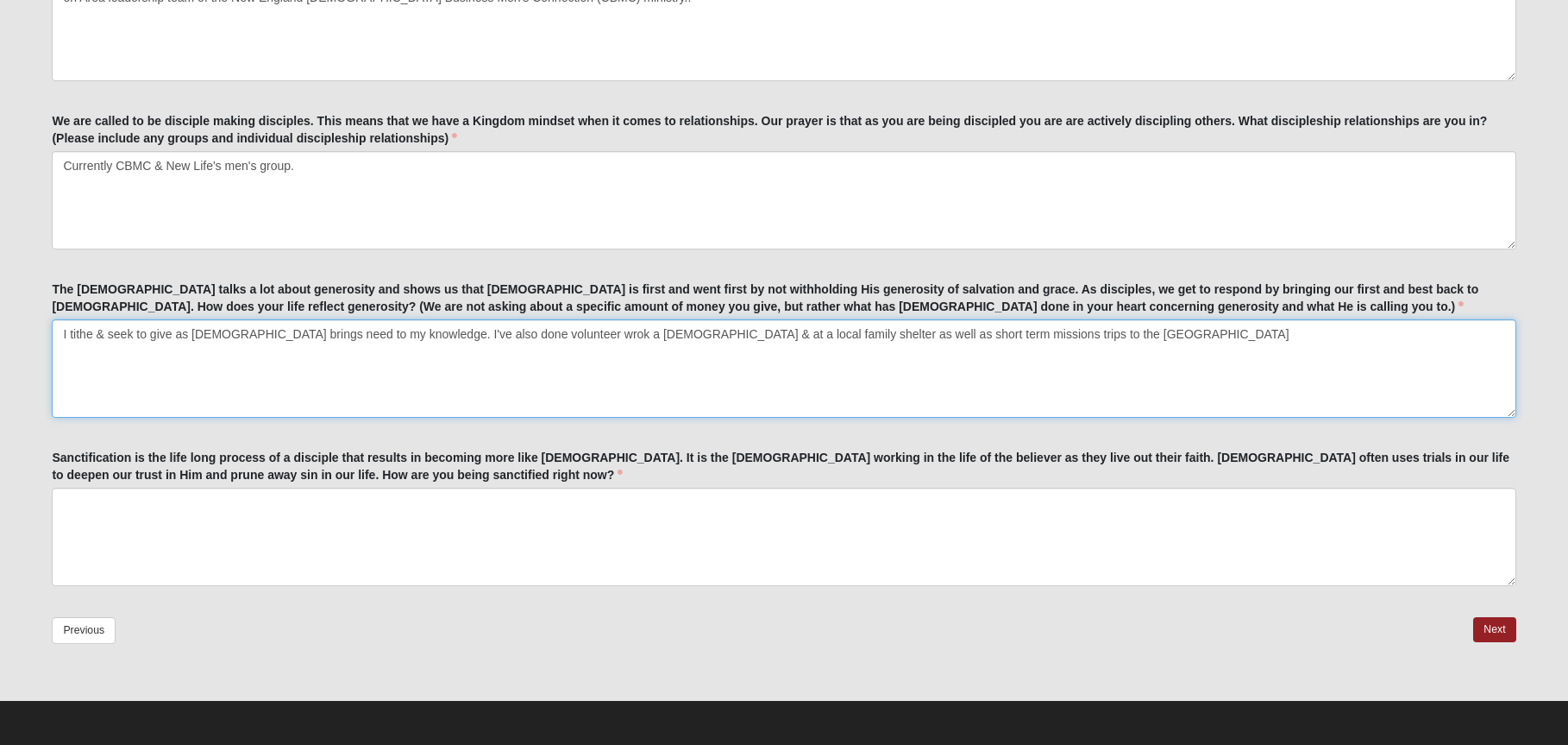
type textarea "I tithe & seek to give as [DEMOGRAPHIC_DATA] brings need to my knowledge. I've …"
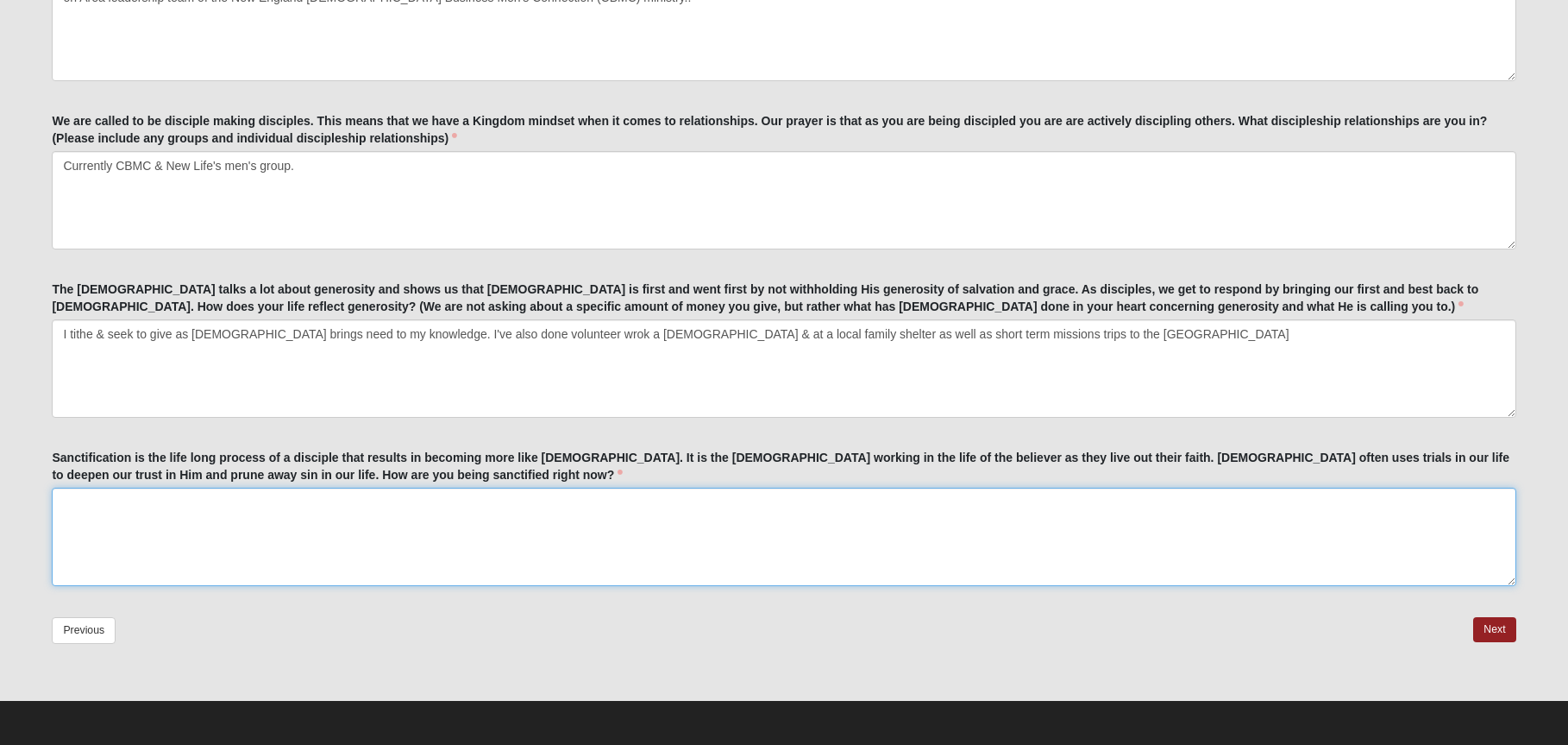
click at [241, 515] on textarea "Sanctification is the life long process of a disciple that results in becoming …" at bounding box center [784, 537] width 1464 height 98
drag, startPoint x: 113, startPoint y: 511, endPoint x: 150, endPoint y: 548, distance: 52.3
click at [150, 548] on textarea "That happeens too many times for me to say." at bounding box center [784, 537] width 1464 height 98
click at [130, 501] on textarea "That happeens too many times for me to say." at bounding box center [784, 537] width 1464 height 98
click at [338, 506] on textarea "That happeens too many times for me to say." at bounding box center [784, 537] width 1464 height 98
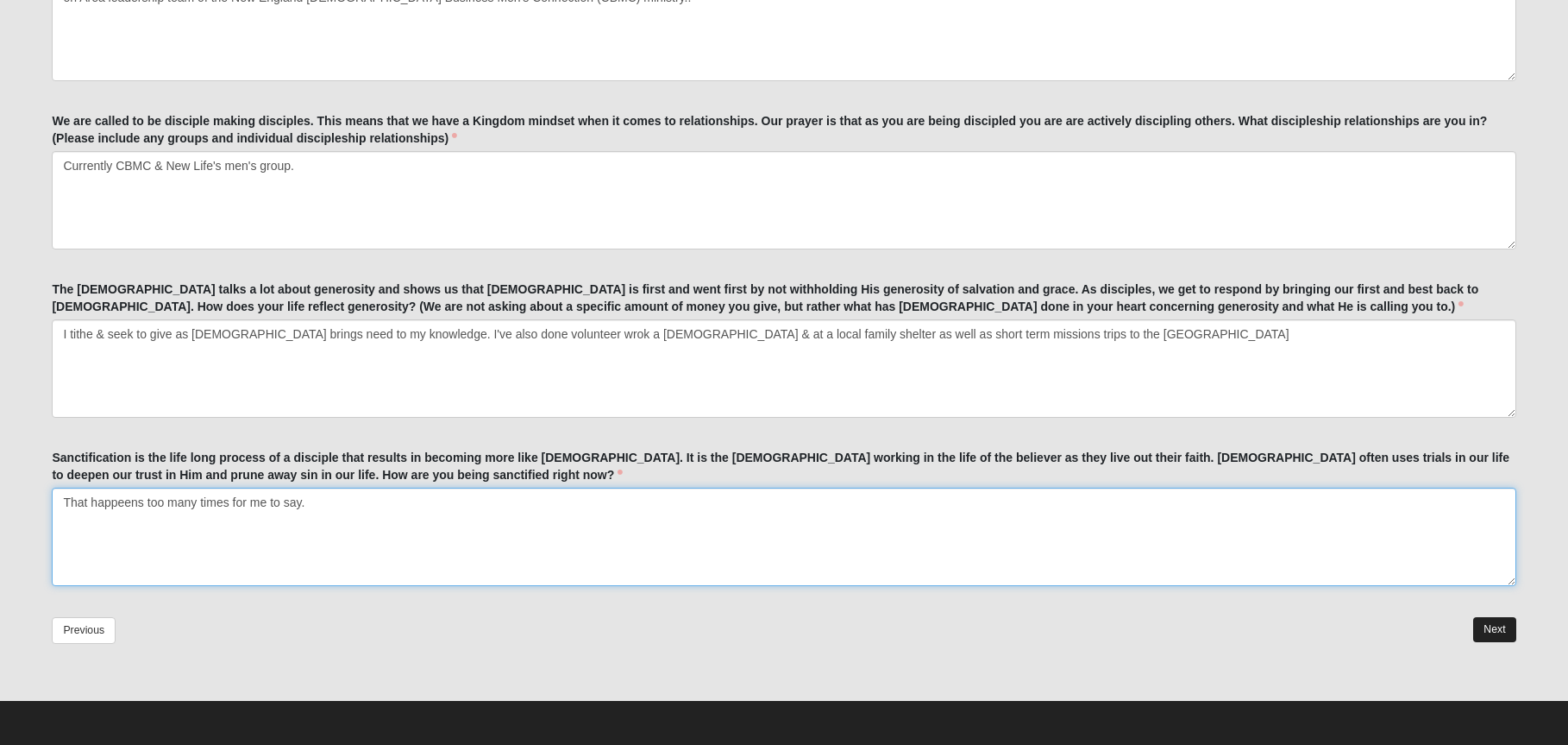
type textarea "That happeens too many times for me to say."
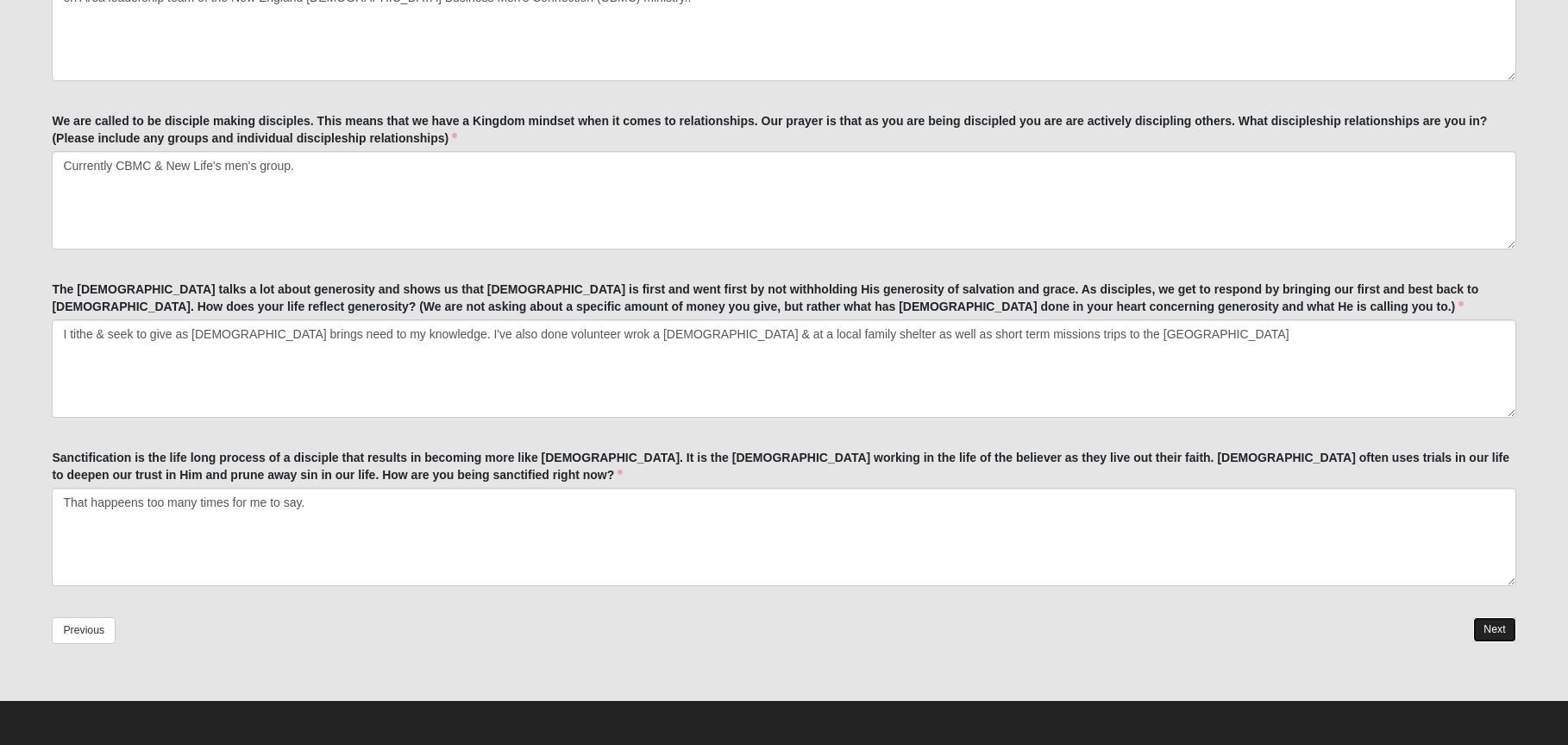
click at [1500, 628] on link "Next" at bounding box center [1494, 630] width 43 height 25
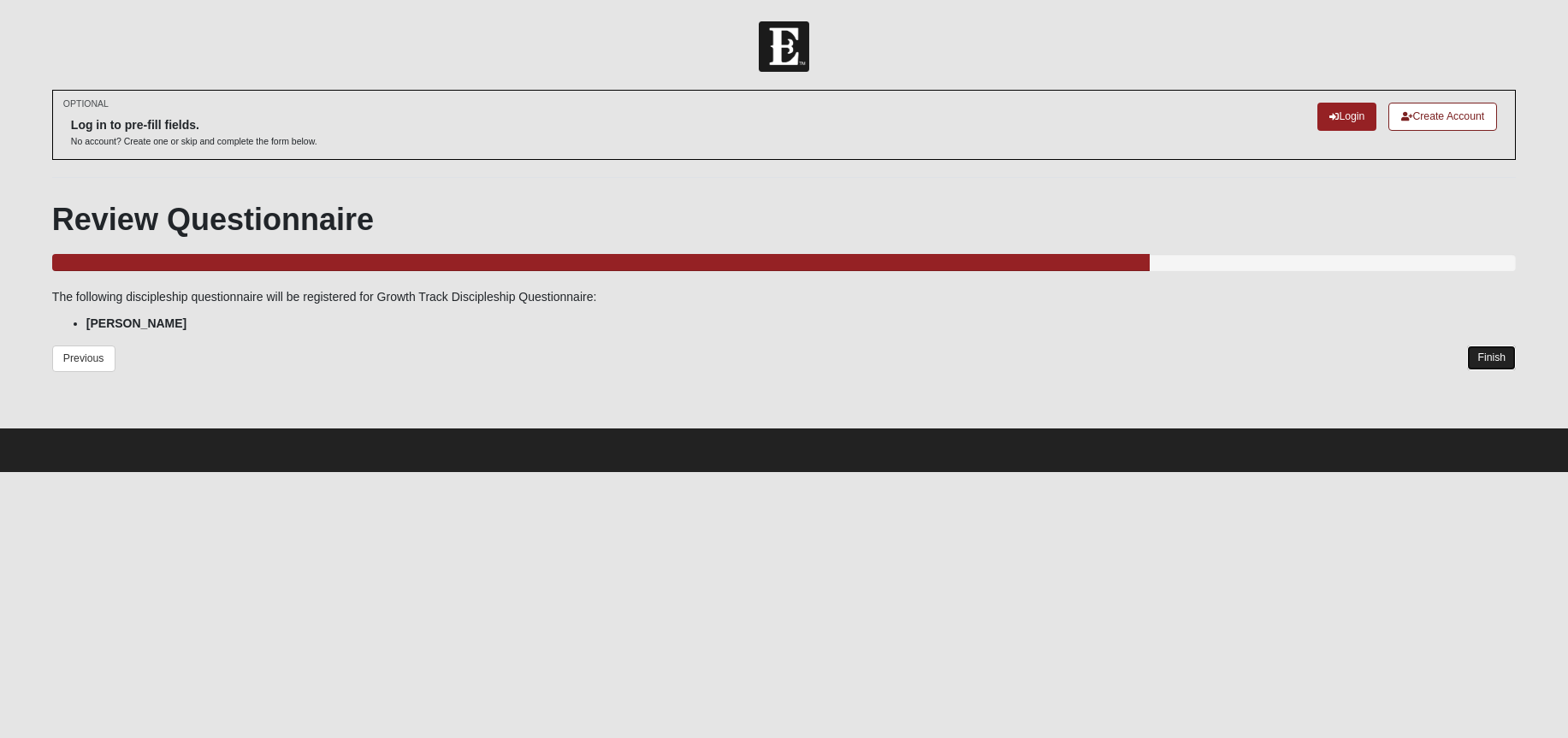
click at [1475, 352] on link "Finish" at bounding box center [1491, 358] width 48 height 25
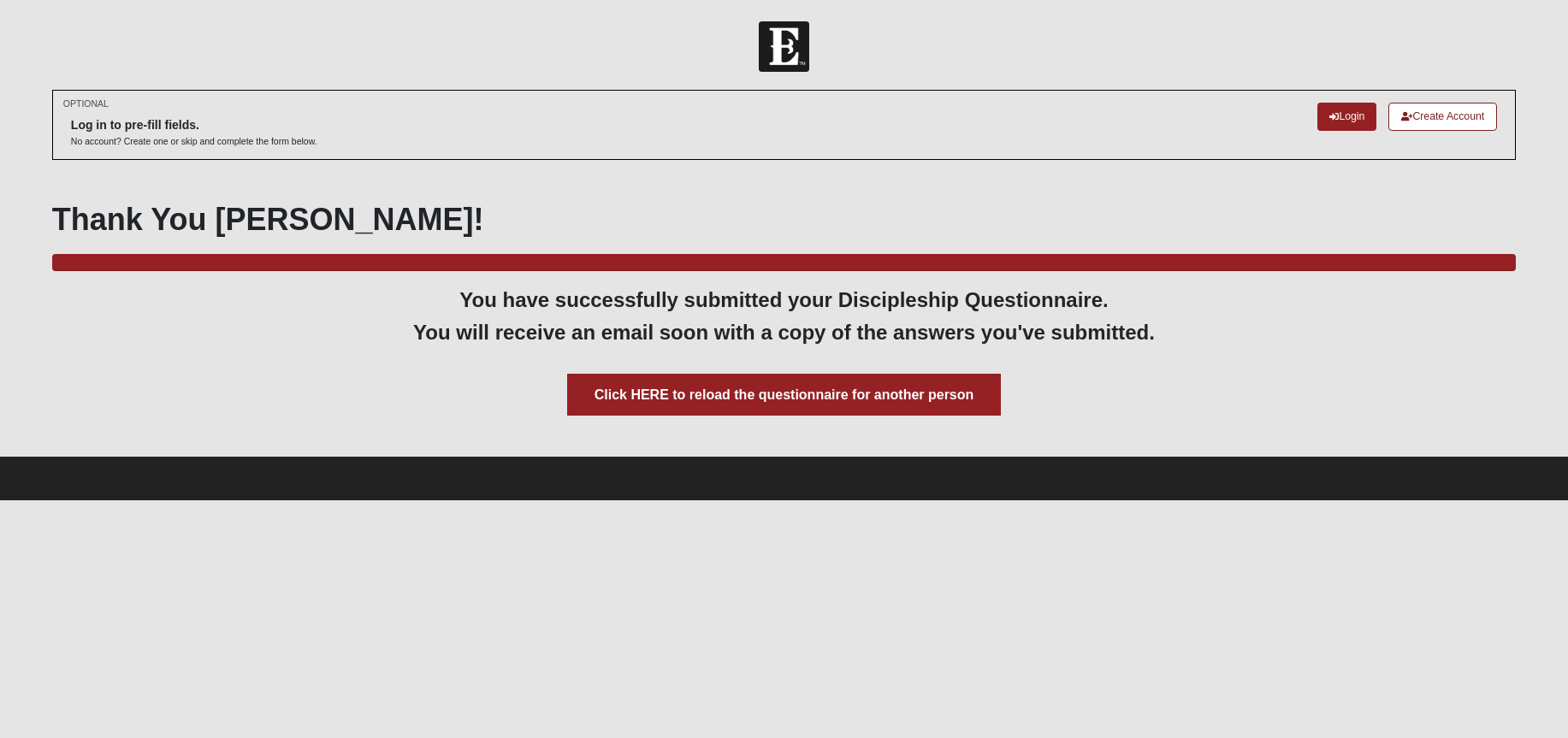
click at [823, 394] on input "Click HERE to reload the questionnaire for another person" at bounding box center [784, 394] width 434 height 42
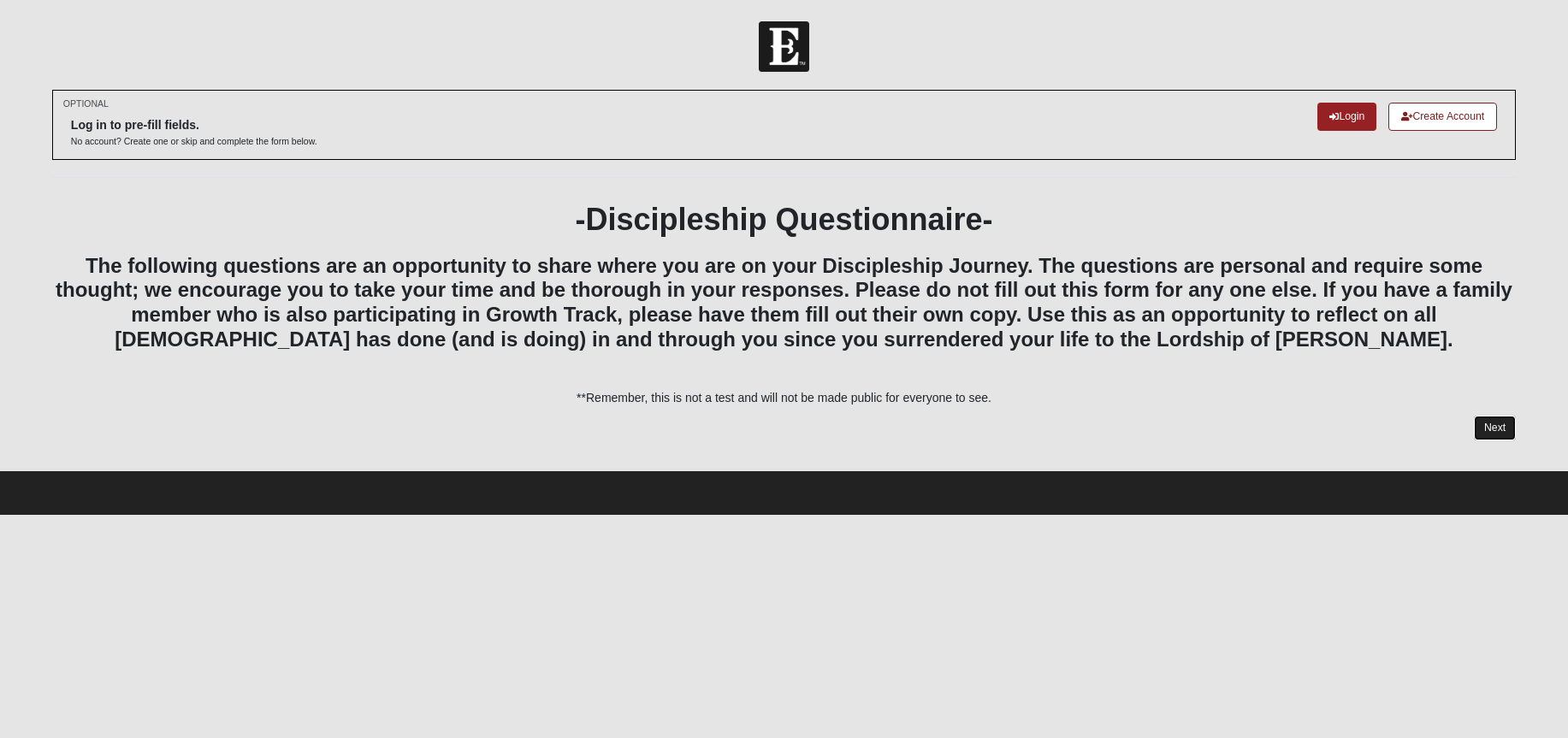
click at [1491, 425] on link "Next" at bounding box center [1495, 428] width 42 height 25
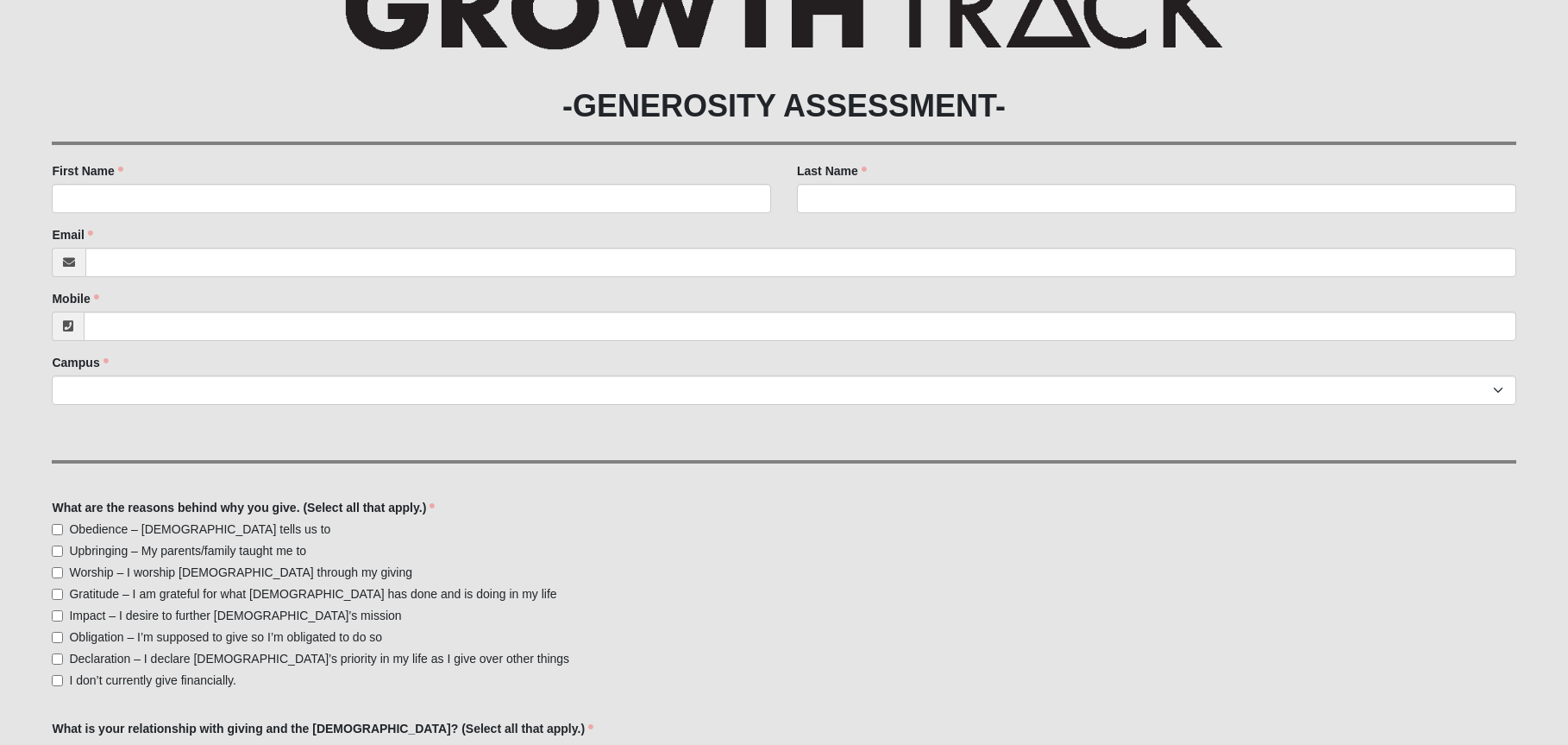
scroll to position [432, 0]
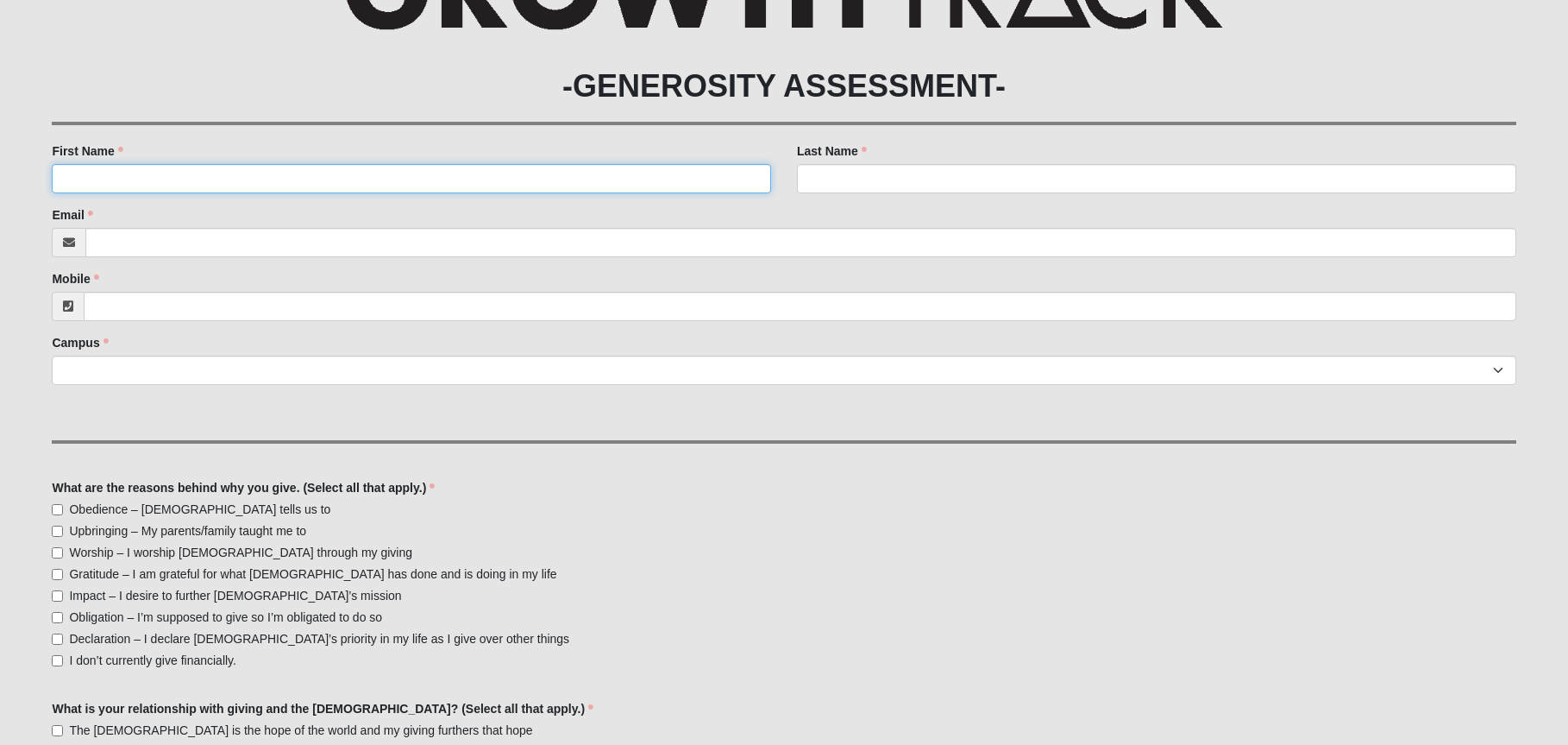
click at [394, 169] on input "First Name" at bounding box center [411, 178] width 720 height 29
type input "[PERSON_NAME]"
type input "[EMAIL_ADDRESS][DOMAIN_NAME]"
type input "[PHONE_NUMBER]"
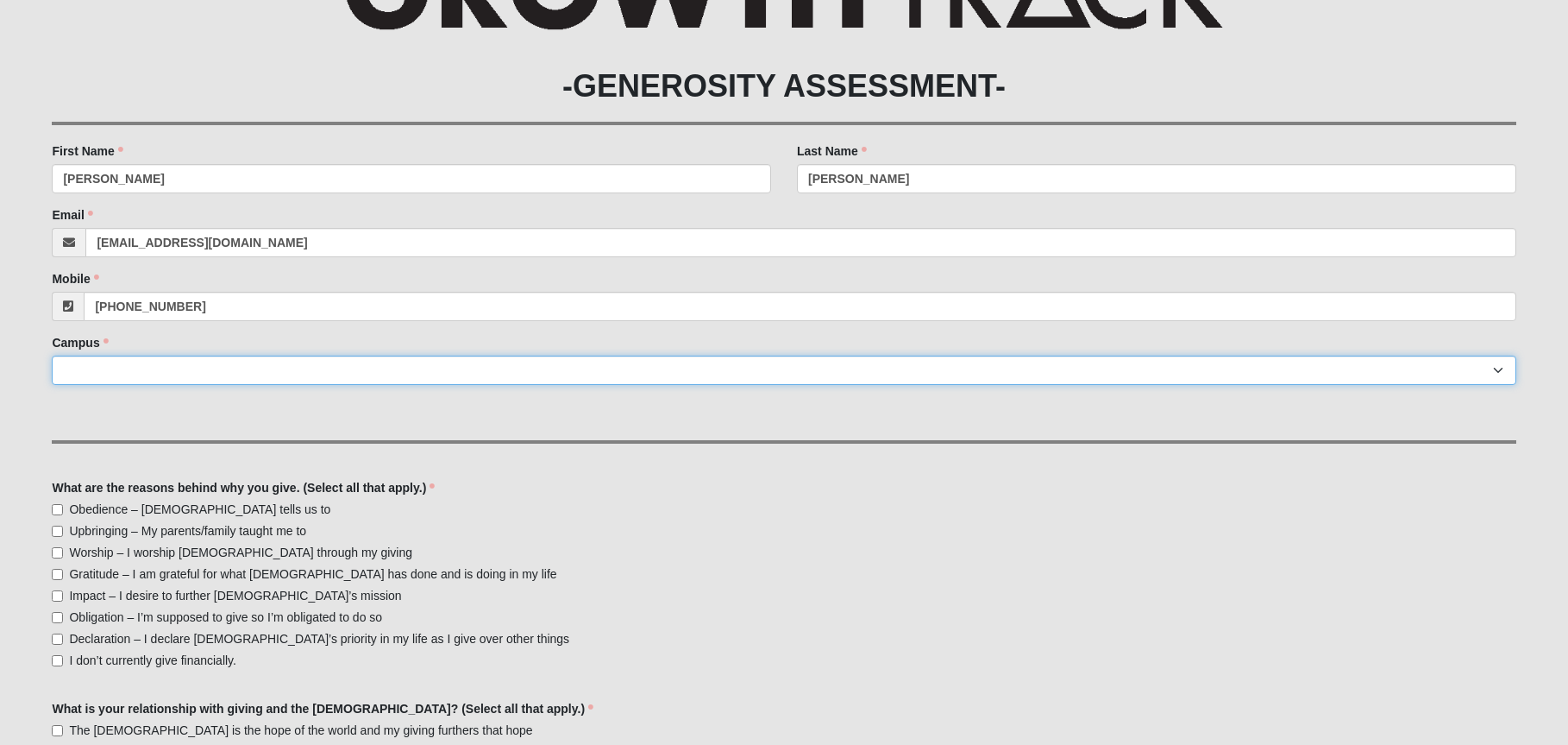
click at [1502, 369] on select "Arlington Baymeadows Eleven22 Online Fleming Island Jesup Mandarin North Jax Or…" at bounding box center [784, 370] width 1464 height 29
select select "13"
click at [51, 356] on select "Arlington Baymeadows Eleven22 Online Fleming Island Jesup Mandarin North Jax Or…" at bounding box center [784, 370] width 1464 height 29
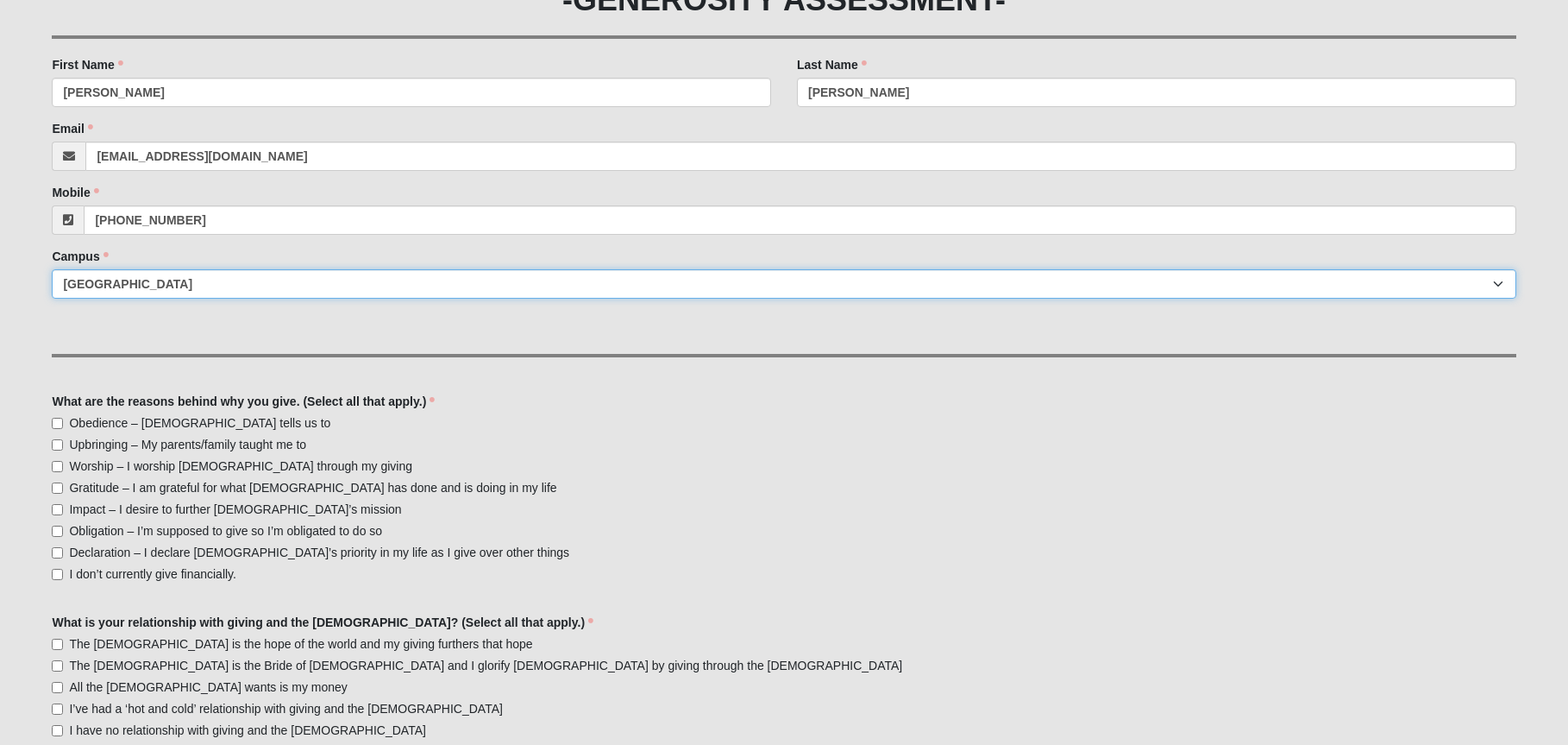
scroll to position [604, 0]
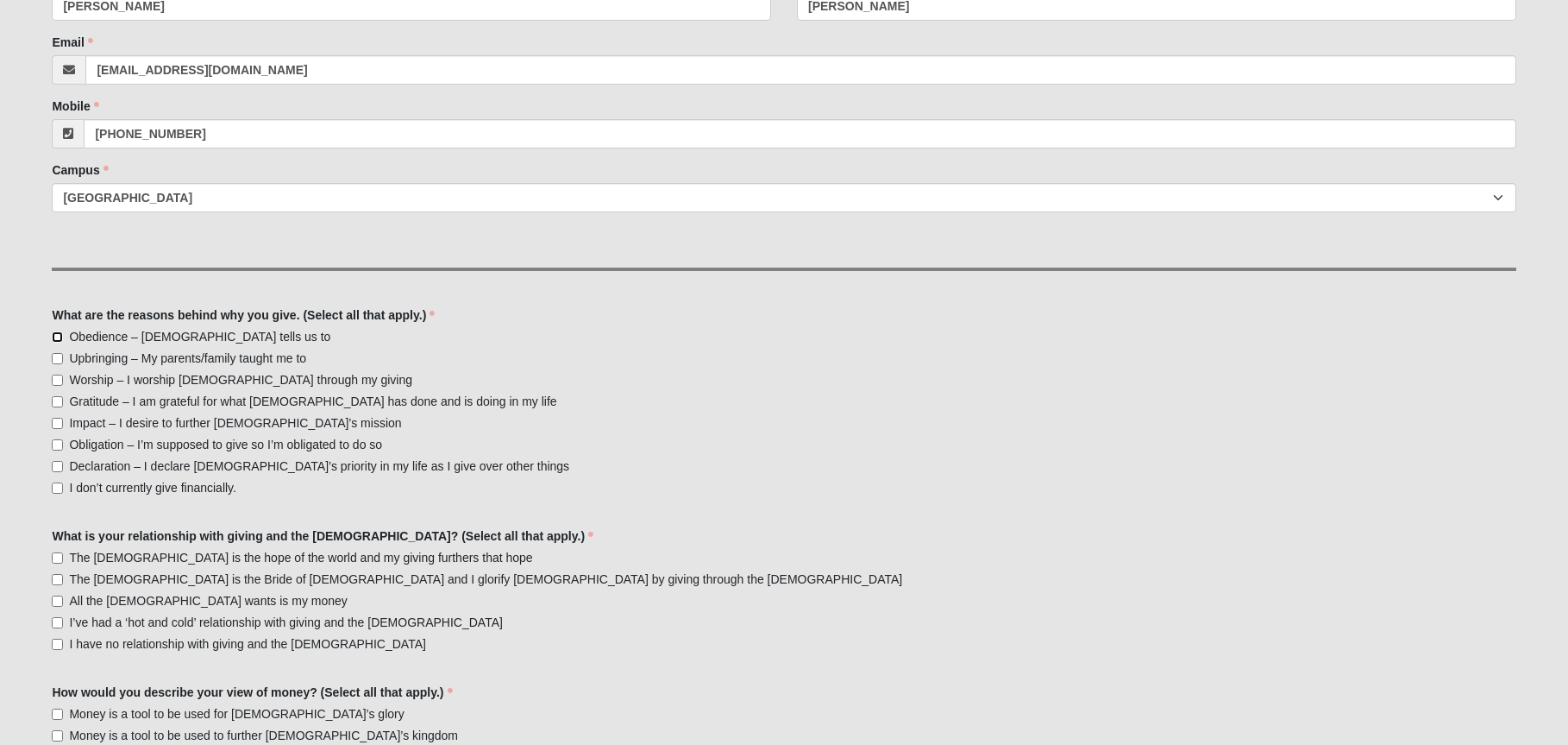
click at [55, 336] on input "Obedience – God tells us to" at bounding box center [57, 337] width 12 height 12
checkbox input "true"
click at [56, 399] on input "Gratitude – I am grateful for what God has done and is doing in my life" at bounding box center [57, 402] width 12 height 12
checkbox input "true"
click at [55, 422] on input "Impact – I desire to further God’s mission" at bounding box center [57, 423] width 12 height 12
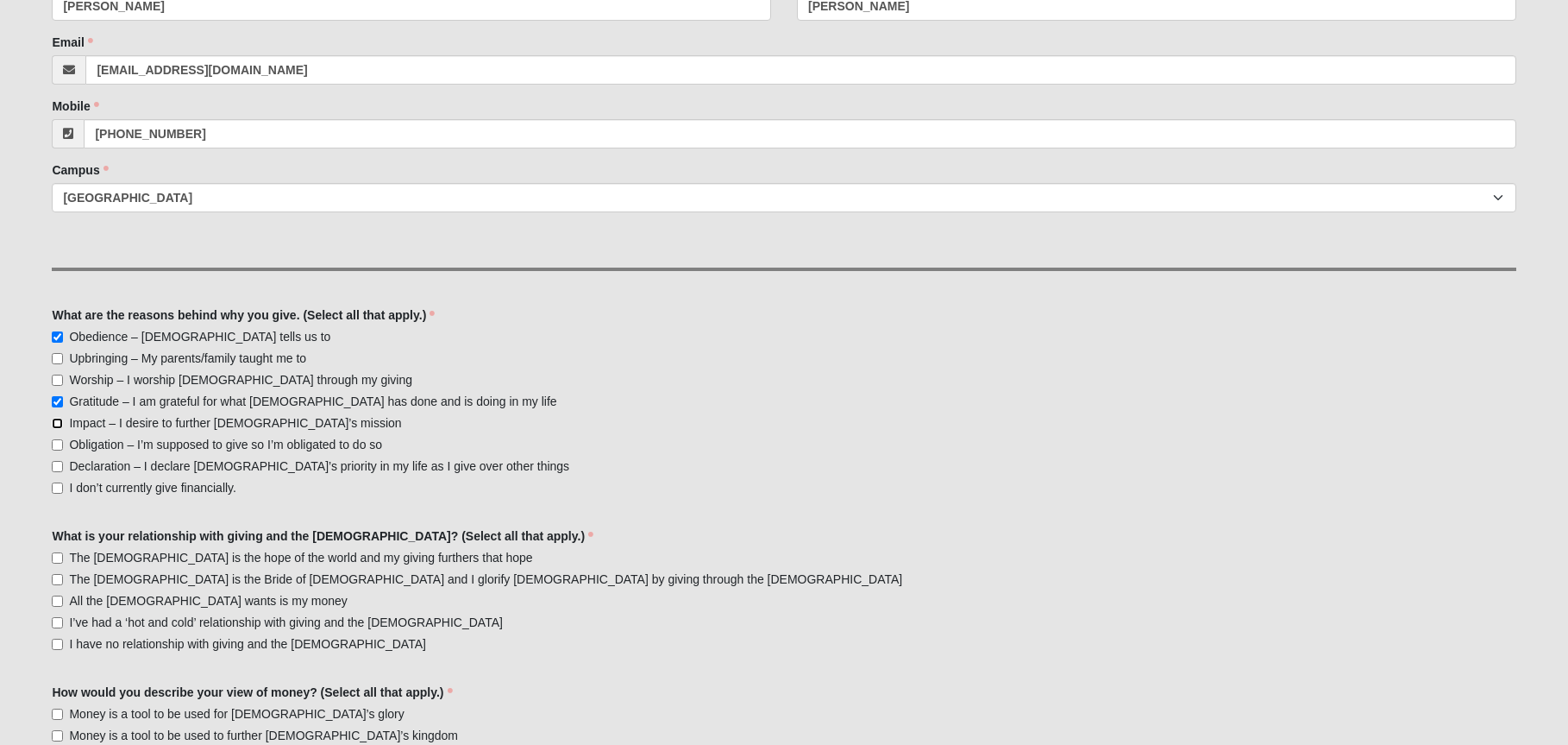
checkbox input "true"
click at [54, 379] on input "Worship – I worship God through my giving" at bounding box center [57, 380] width 12 height 12
checkbox input "true"
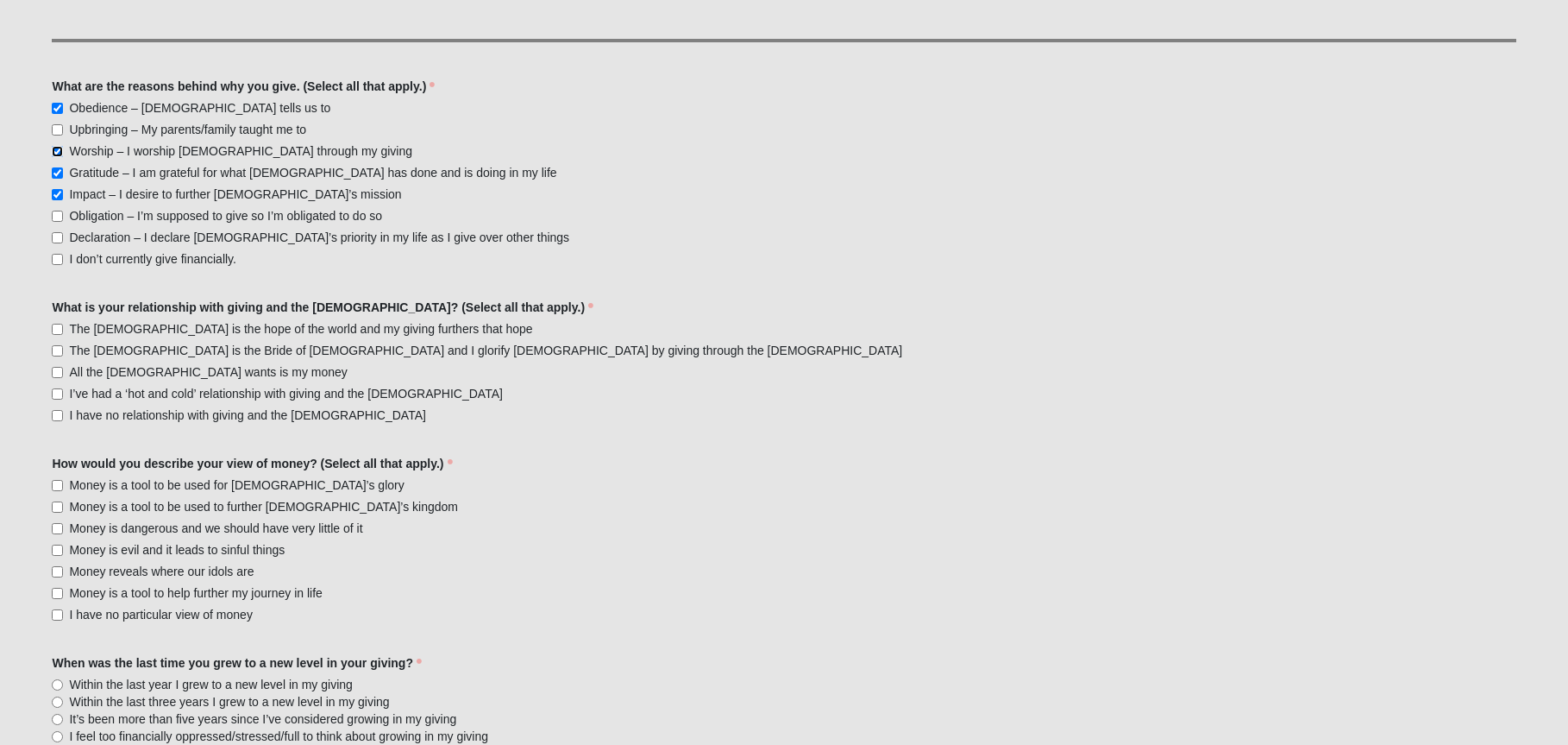
scroll to position [863, 0]
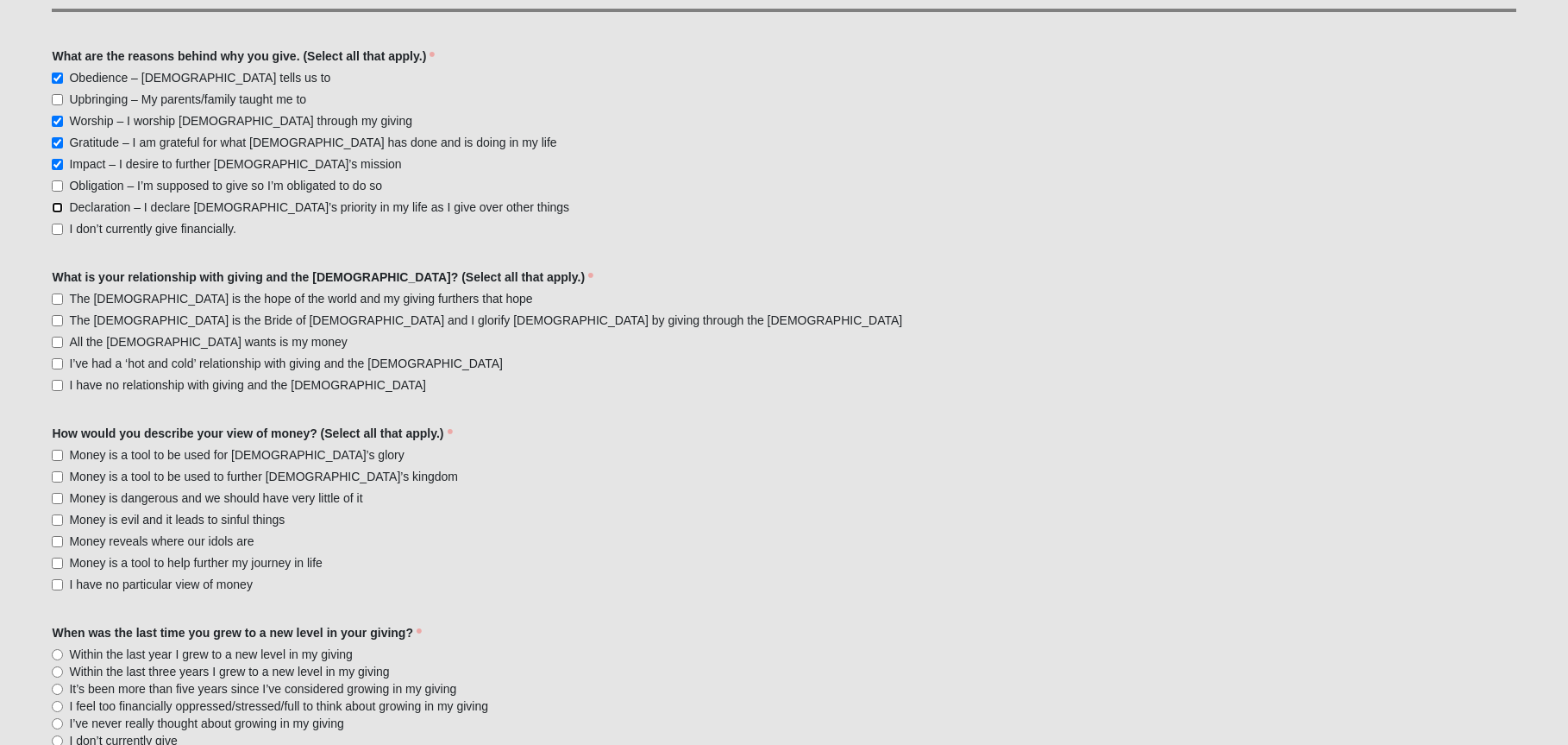
click at [56, 209] on input "Declaration – I declare God’s priority in my life as I give over other things" at bounding box center [57, 208] width 12 height 12
checkbox input "true"
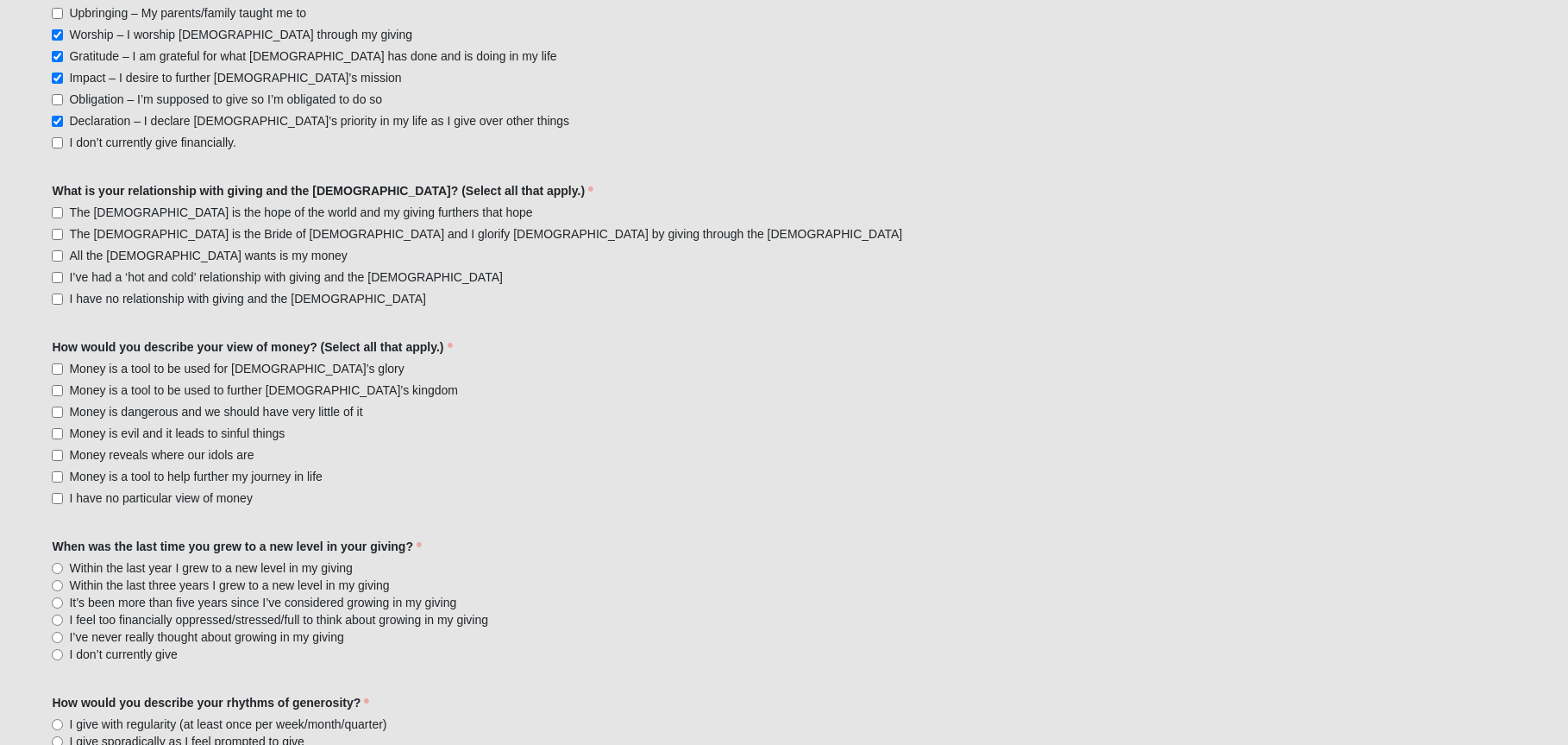
click at [55, 207] on label "The Church is the hope of the world and my giving furthers that hope" at bounding box center [292, 212] width 480 height 17
click at [55, 208] on input "The Church is the hope of the world and my giving furthers that hope" at bounding box center [57, 213] width 12 height 12
checkbox input "true"
click at [60, 231] on input "The Church is the Bride of Christ and I glorify God by giving through the Church" at bounding box center [57, 234] width 12 height 12
checkbox input "true"
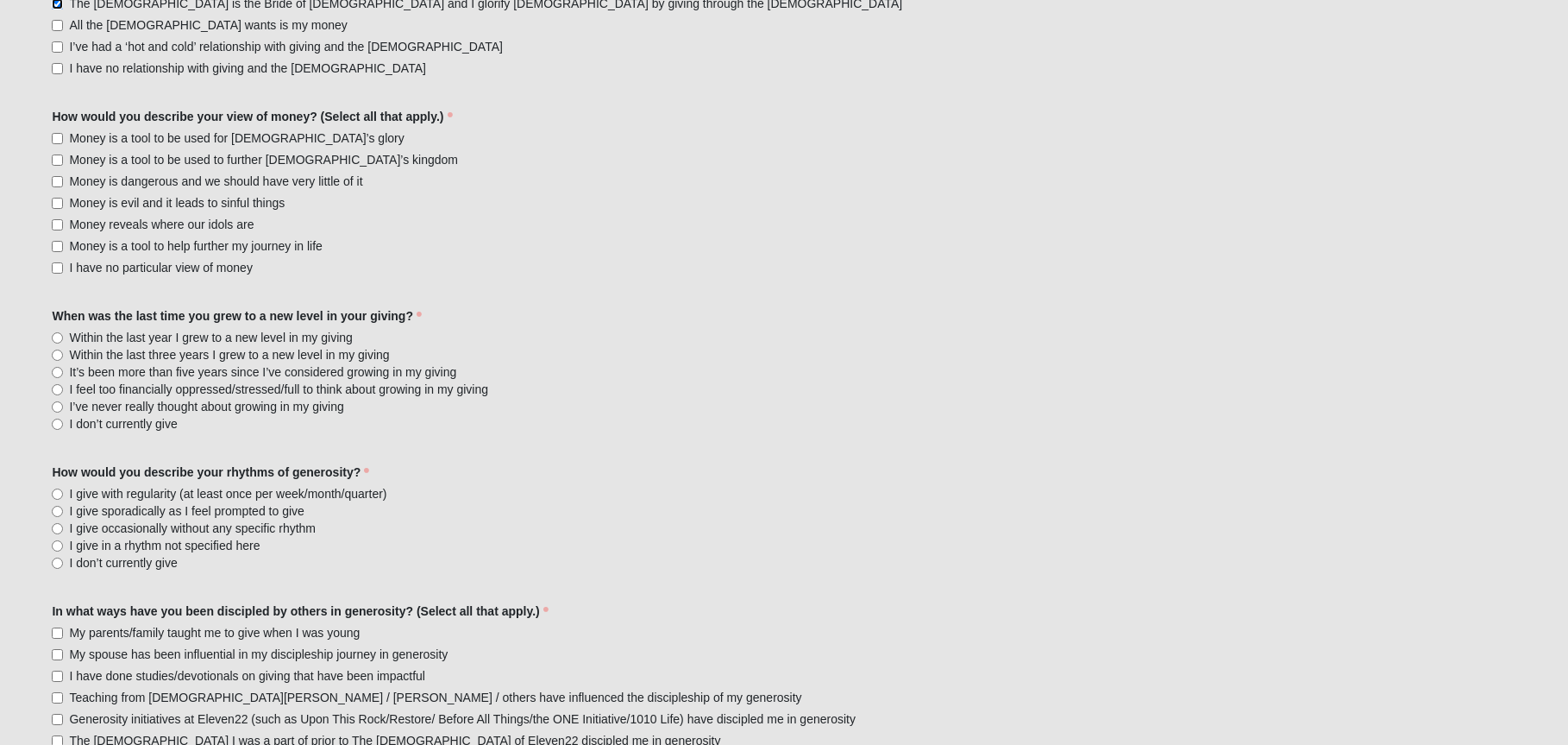
scroll to position [1208, 0]
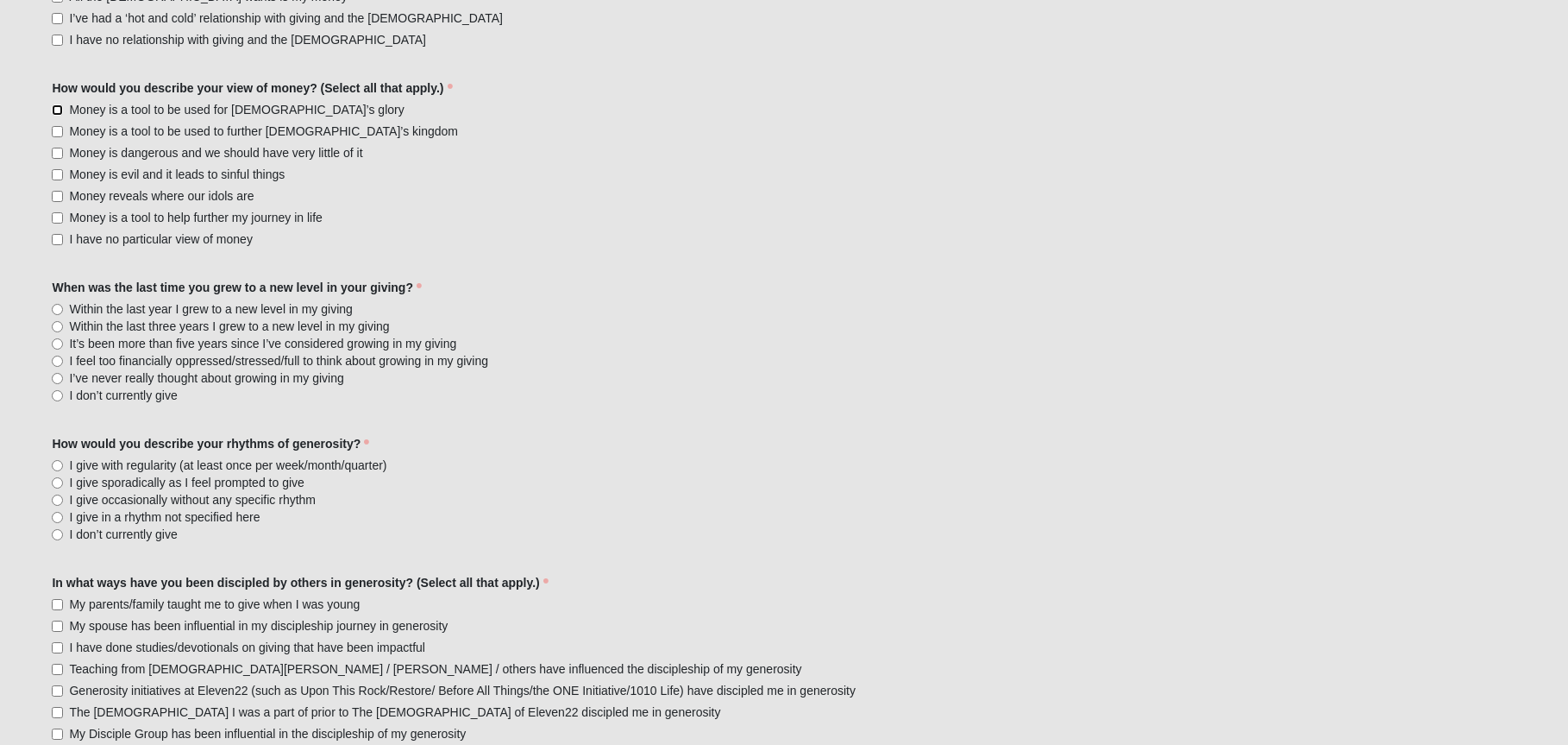
click at [55, 106] on input "Money is a tool to be used for God’s glory" at bounding box center [57, 110] width 12 height 12
checkbox input "true"
click at [62, 128] on input "Money is a tool to be used to further God’s kingdom" at bounding box center [57, 131] width 12 height 12
checkbox input "true"
click at [56, 195] on input "Money reveals where our idols are" at bounding box center [57, 196] width 12 height 12
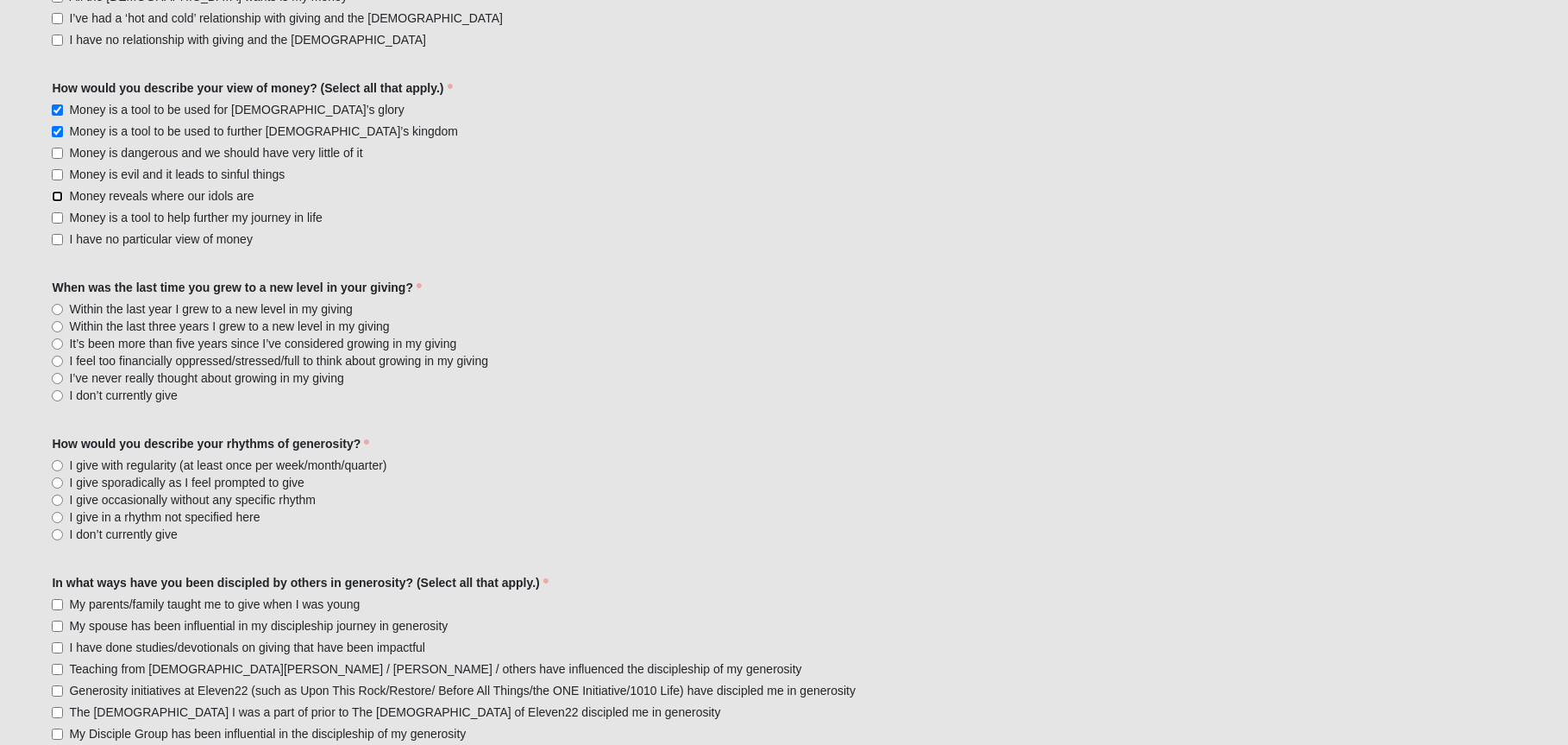
checkbox input "true"
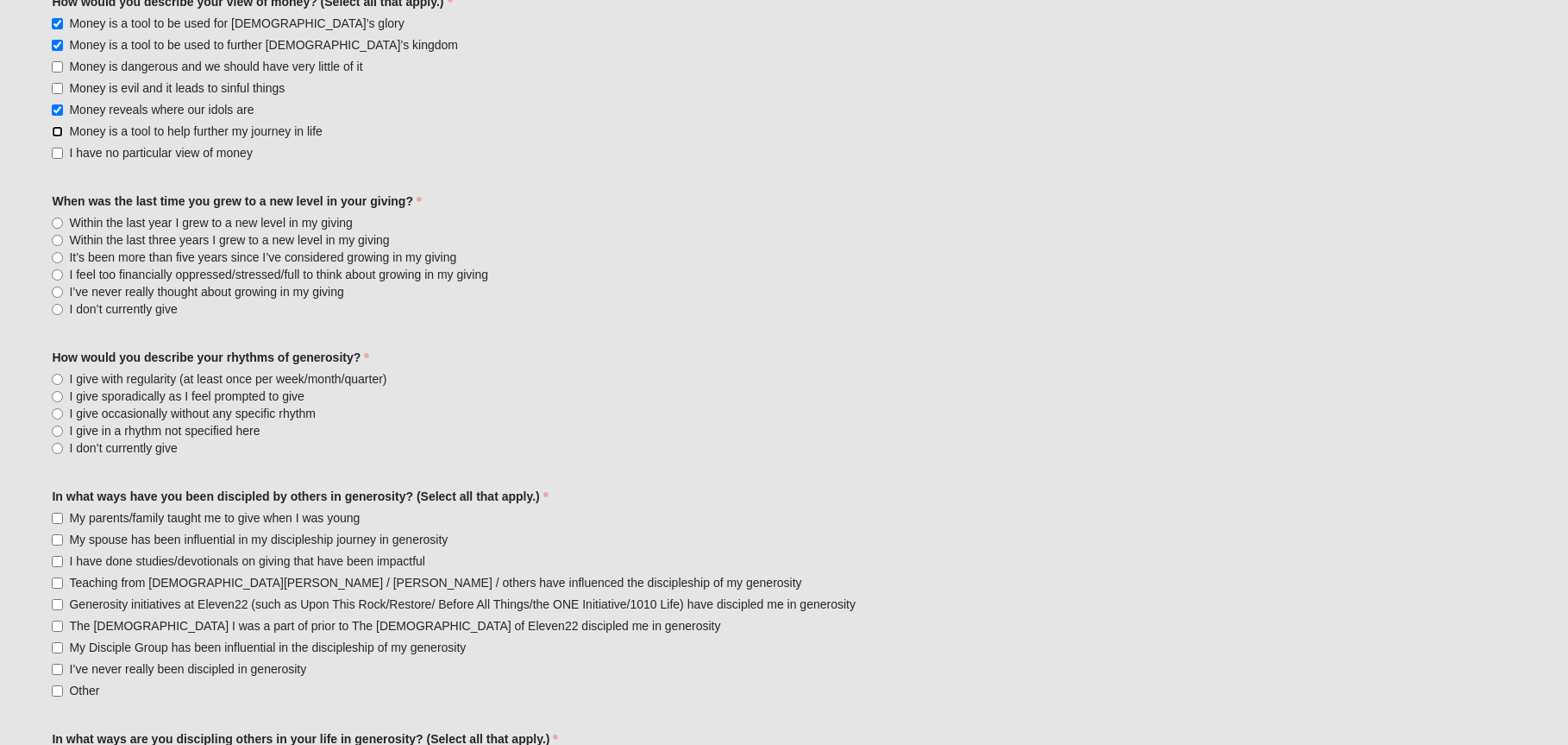
click at [58, 130] on input "Money is a tool to help further my journey in life" at bounding box center [57, 131] width 12 height 12
checkbox input "true"
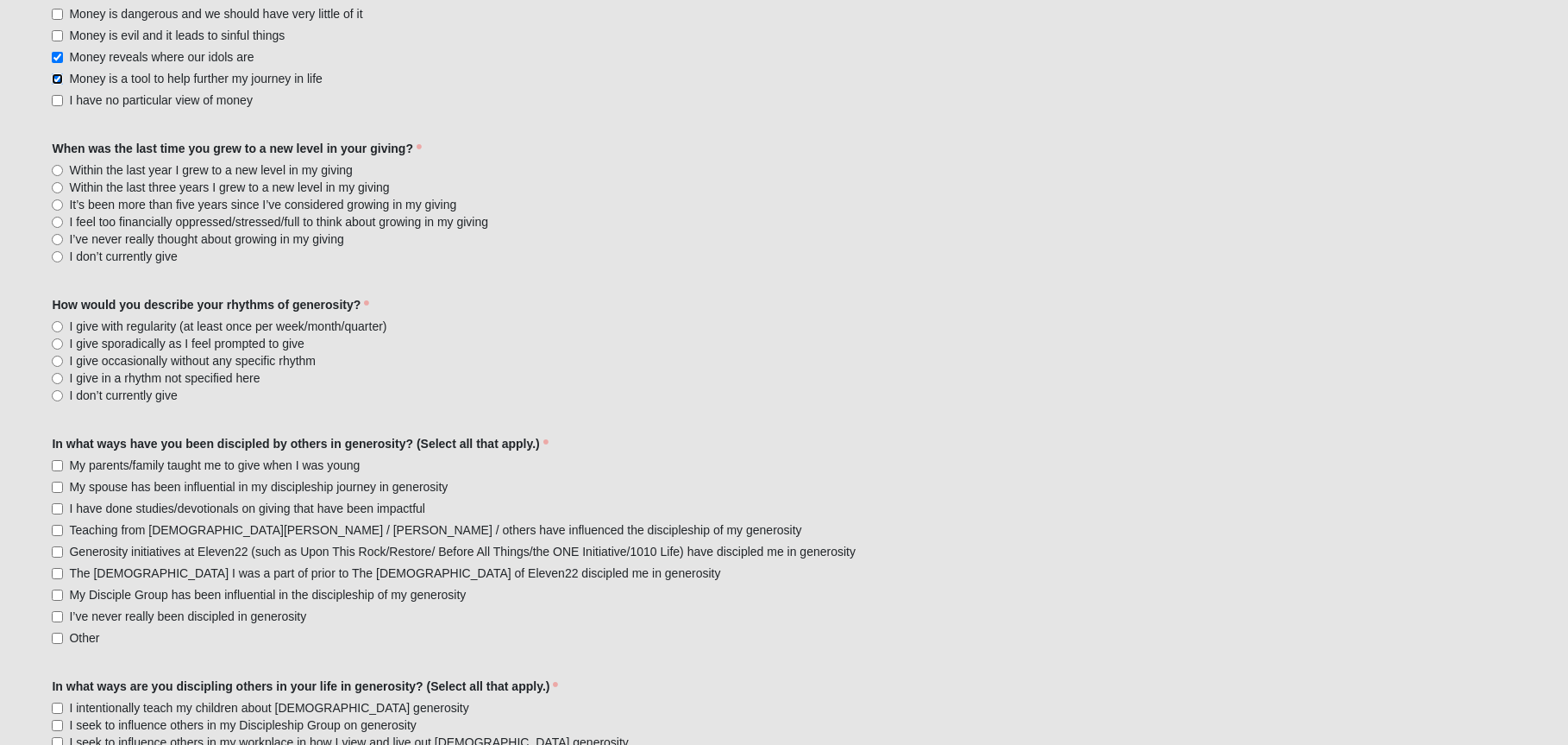
scroll to position [1381, 0]
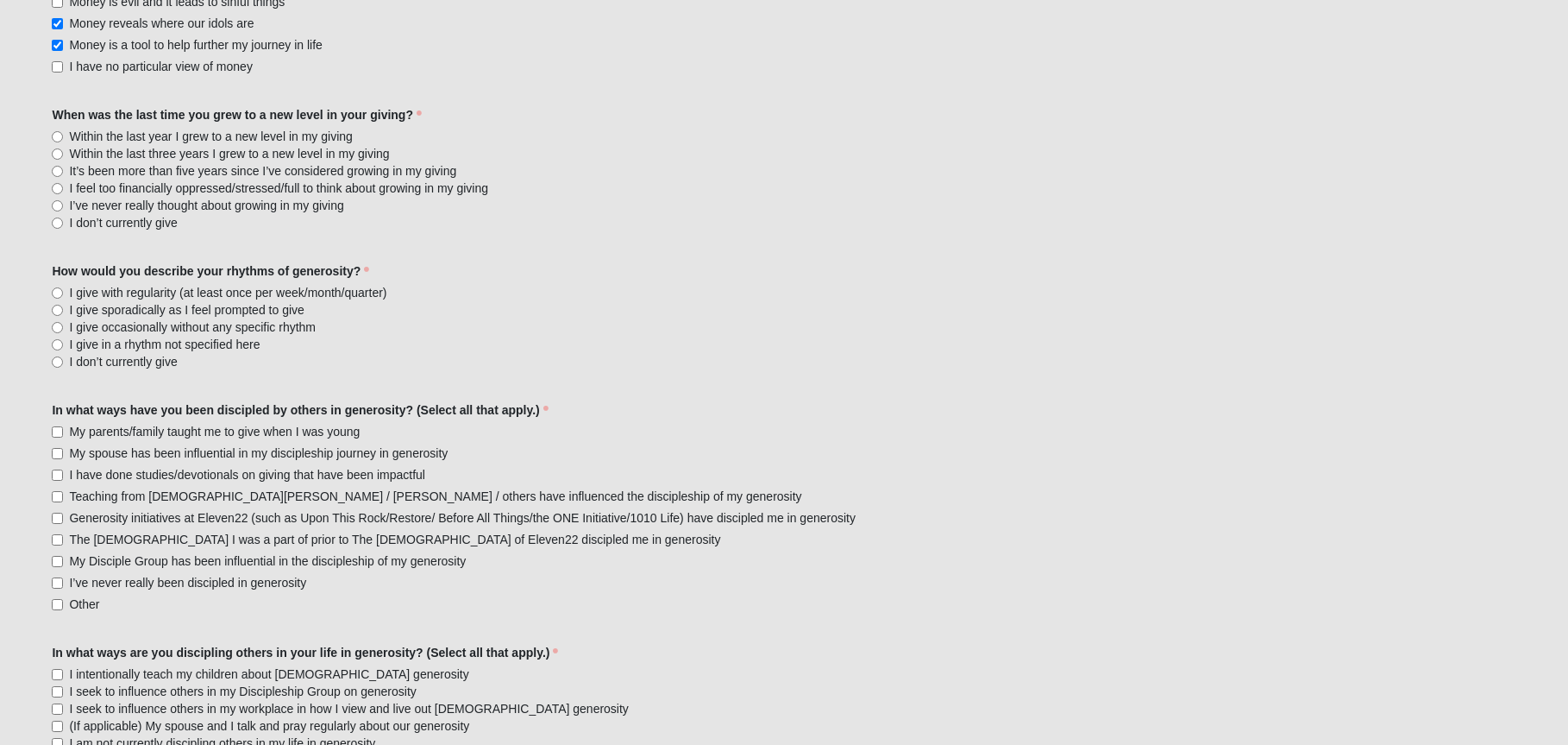
click at [61, 130] on label "Within the last year I grew to a new level in my giving" at bounding box center [784, 136] width 1464 height 17
click at [61, 131] on input "Within the last year I grew to a new level in my giving" at bounding box center [57, 137] width 12 height 12
radio input "true"
click at [58, 149] on input "Within the last three years I grew to a new level in my giving" at bounding box center [57, 153] width 12 height 12
radio input "true"
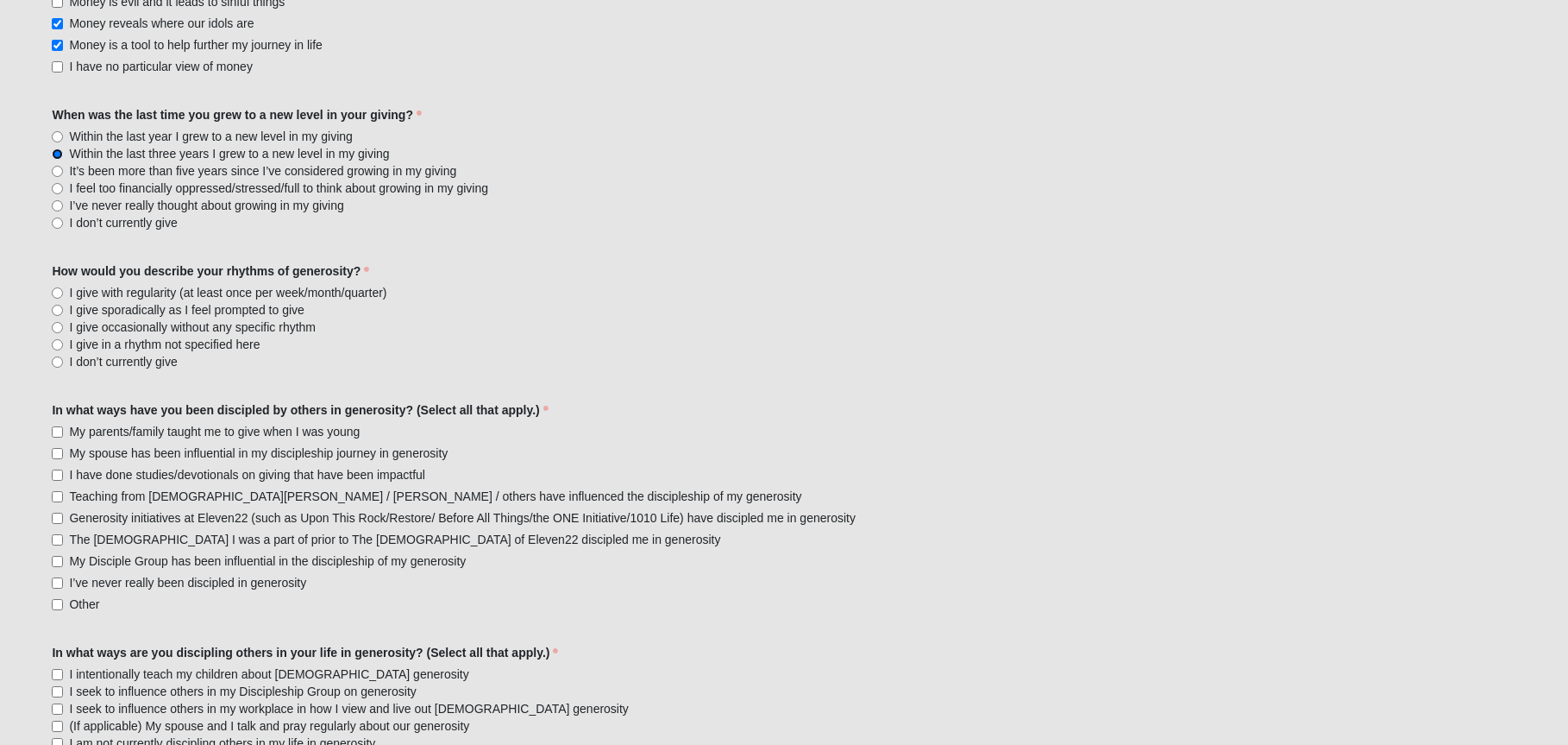
scroll to position [1467, 0]
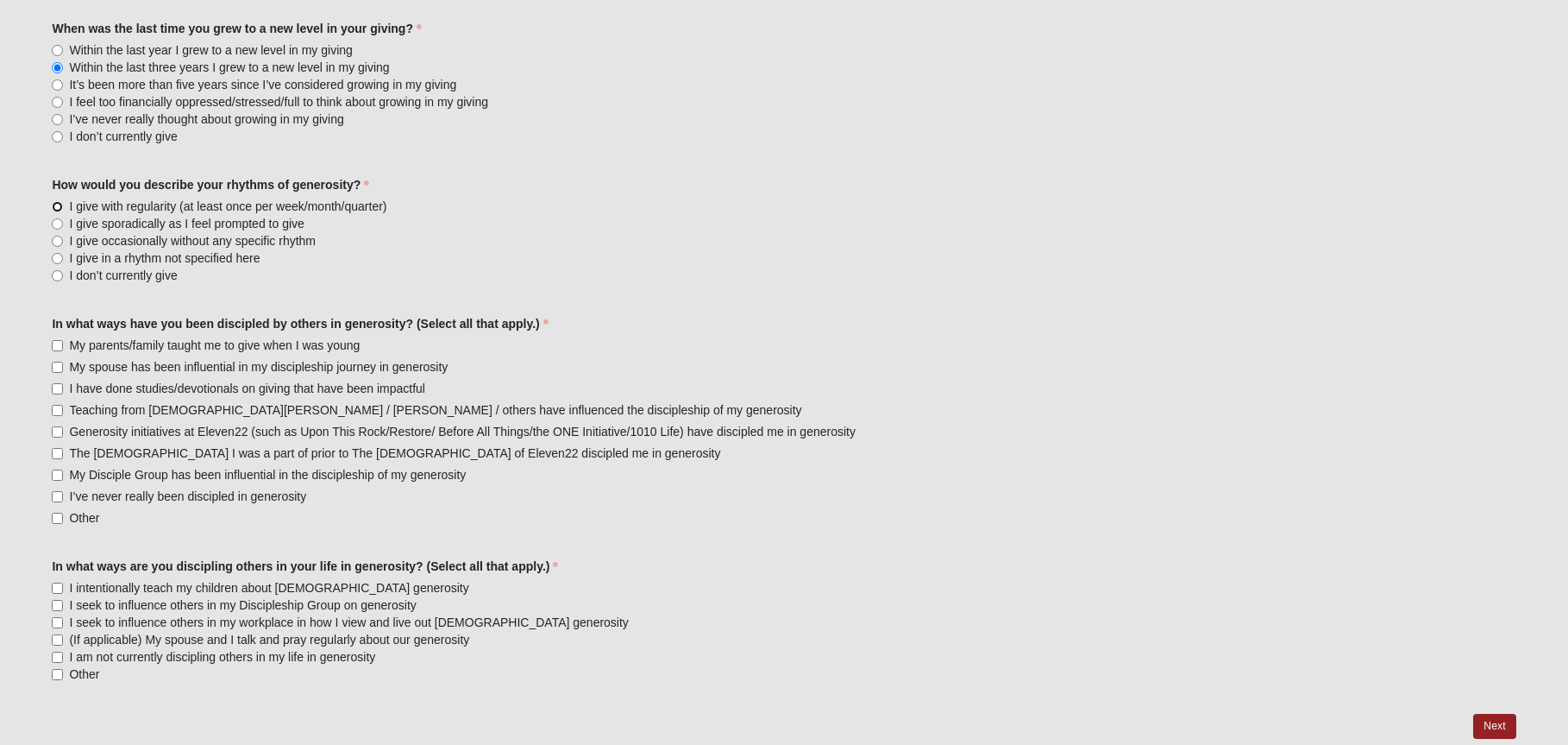
click at [54, 205] on input "I give with regularity (at least once per week/month/quarter)" at bounding box center [57, 207] width 12 height 12
radio input "true"
click at [55, 222] on input "I give sporadically as I feel prompted to give" at bounding box center [57, 224] width 12 height 12
radio input "true"
click at [58, 204] on input "I give with regularity (at least once per week/month/quarter)" at bounding box center [57, 207] width 12 height 12
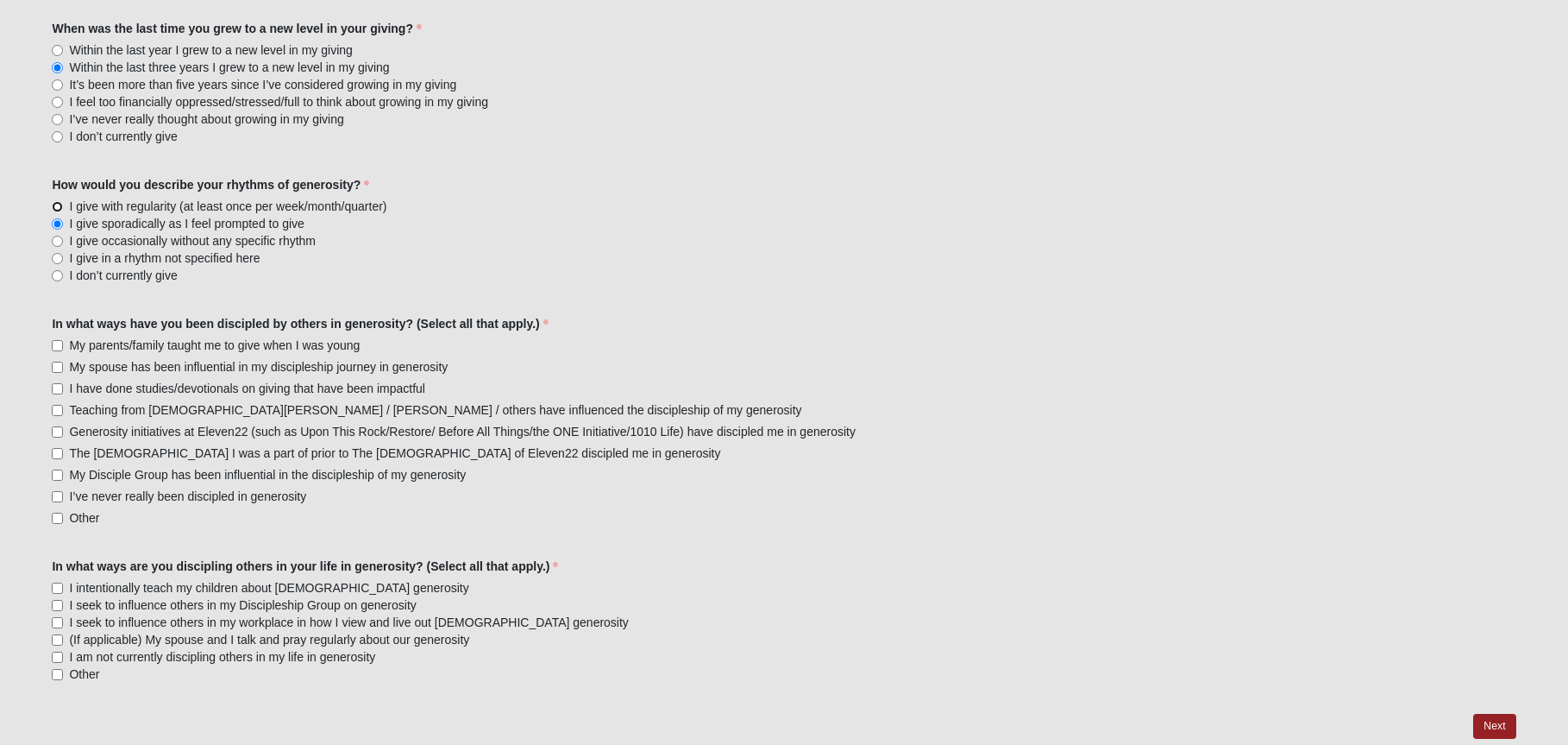
radio input "true"
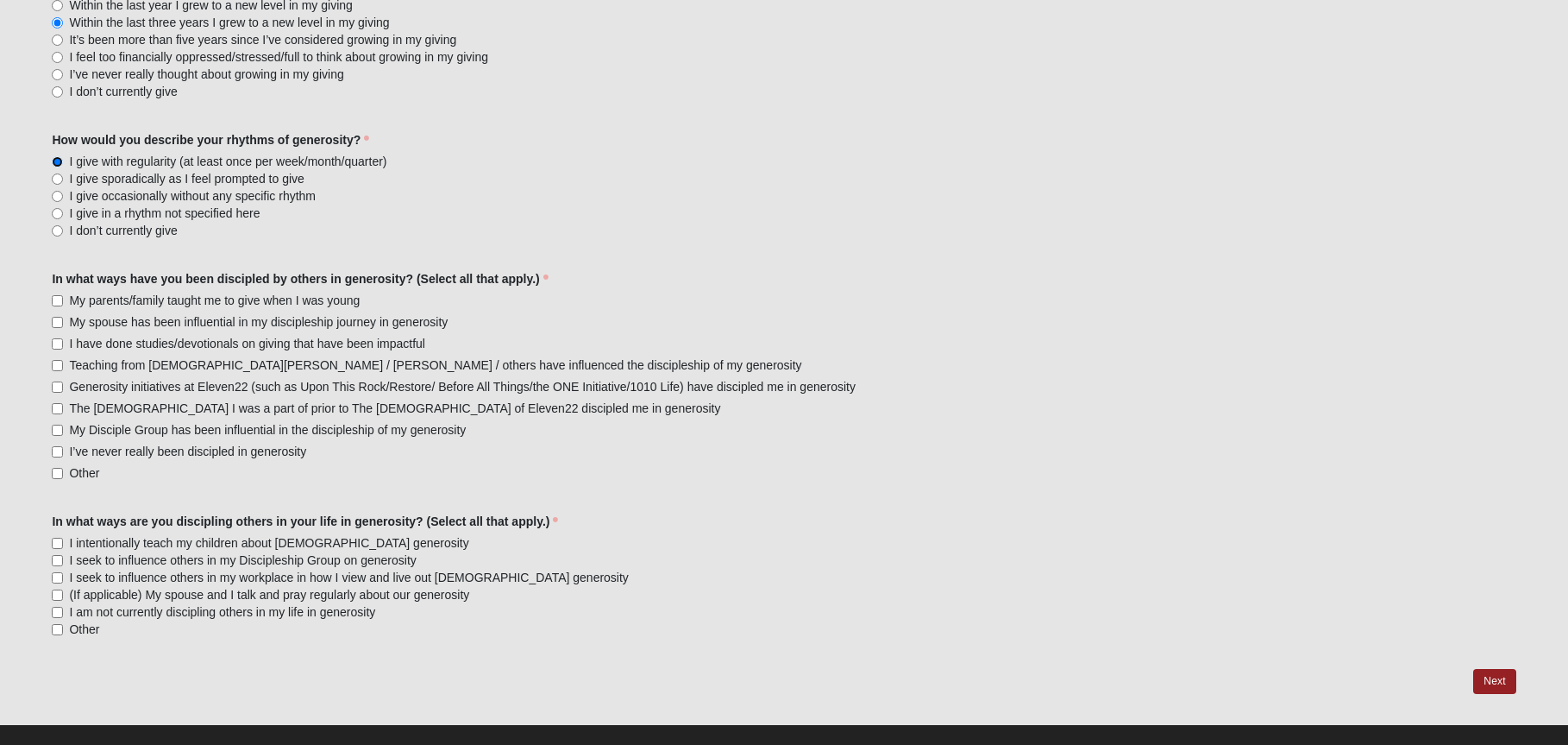
scroll to position [1536, 0]
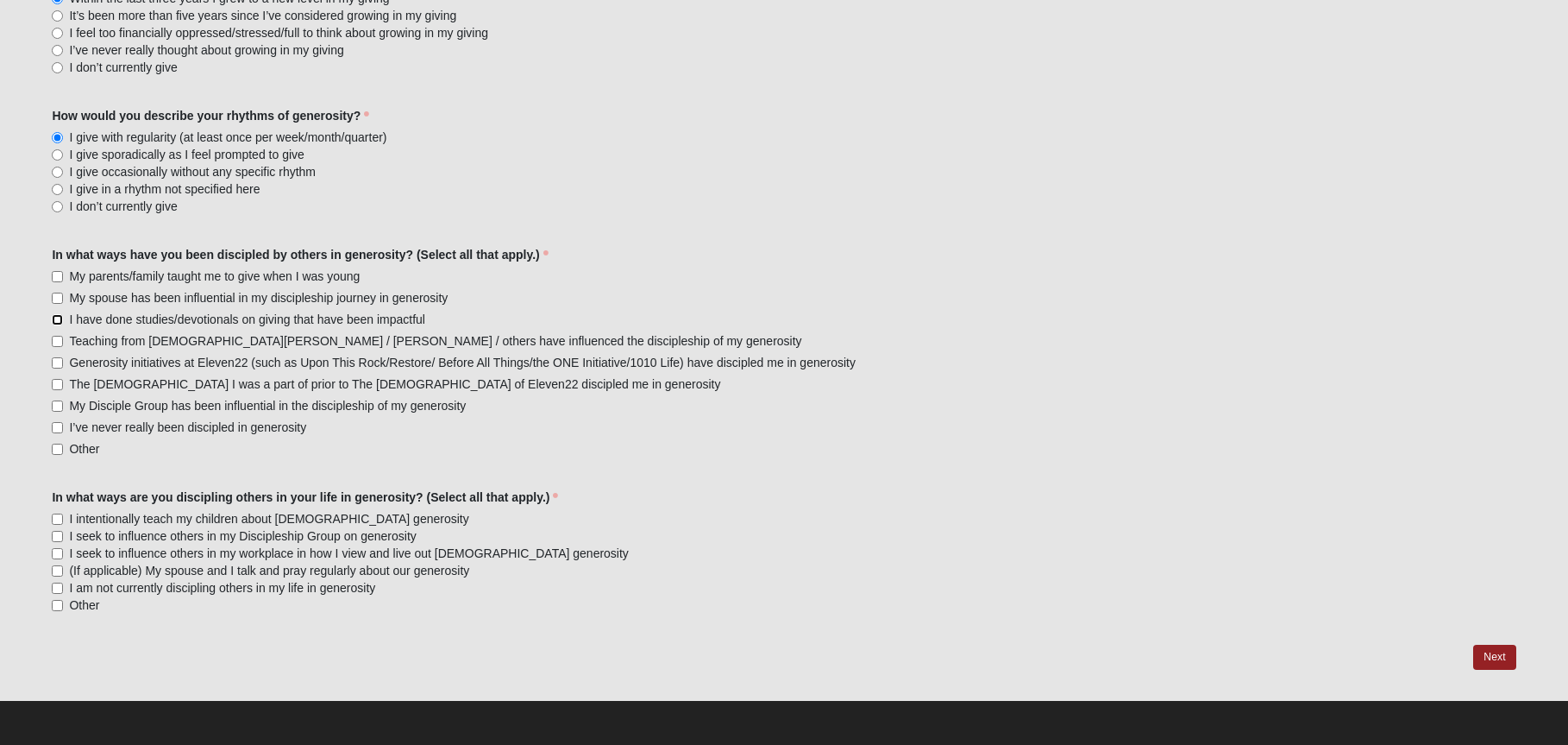
click at [52, 317] on input "I have done studies/devotionals on giving that have been impactful" at bounding box center [57, 319] width 12 height 12
checkbox input "true"
click at [59, 586] on input "I am not currently discipling others in my life in generosity" at bounding box center [57, 588] width 12 height 12
checkbox input "true"
click at [1494, 650] on link "Next" at bounding box center [1494, 657] width 43 height 25
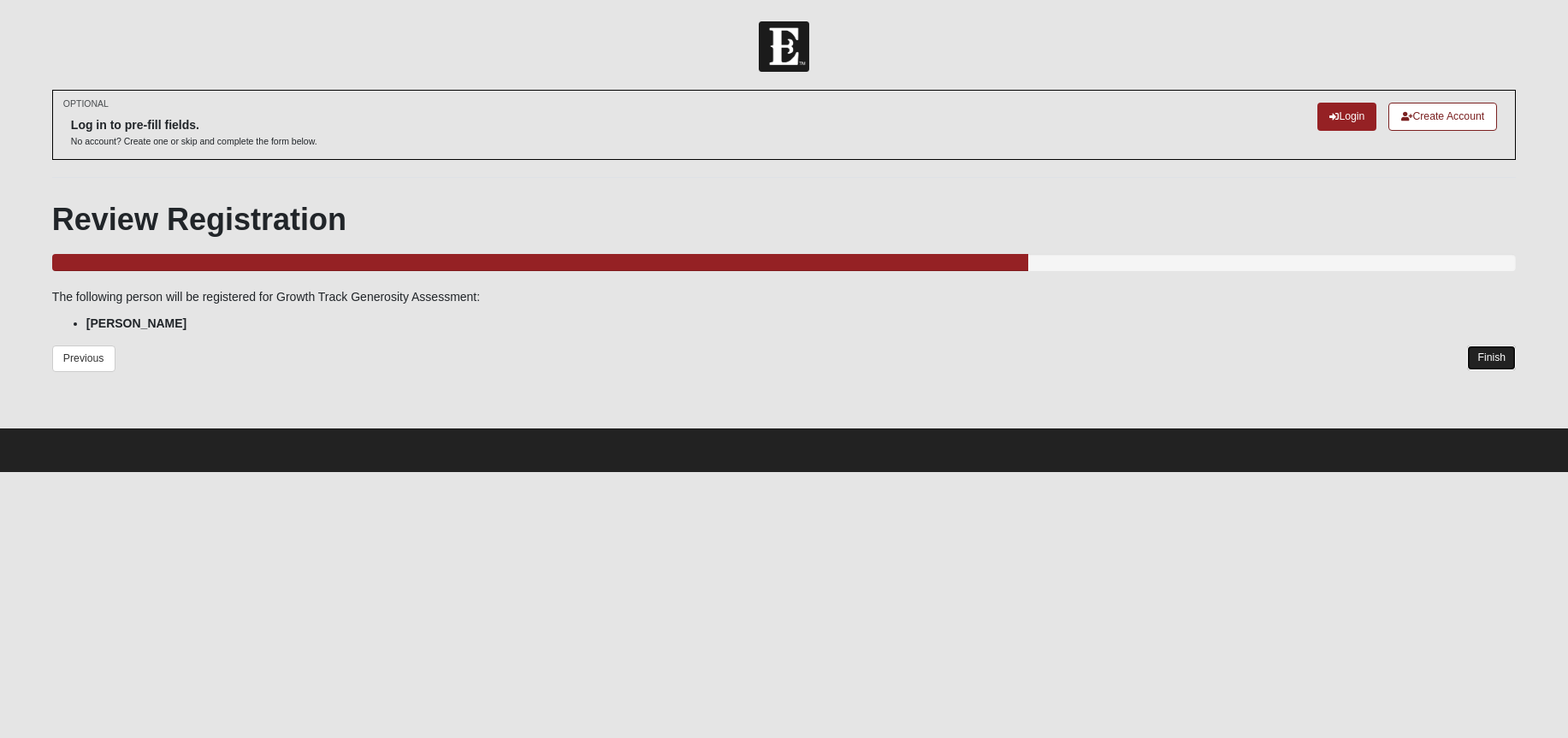
click at [1501, 362] on link "Finish" at bounding box center [1491, 358] width 48 height 25
